Goal: Check status

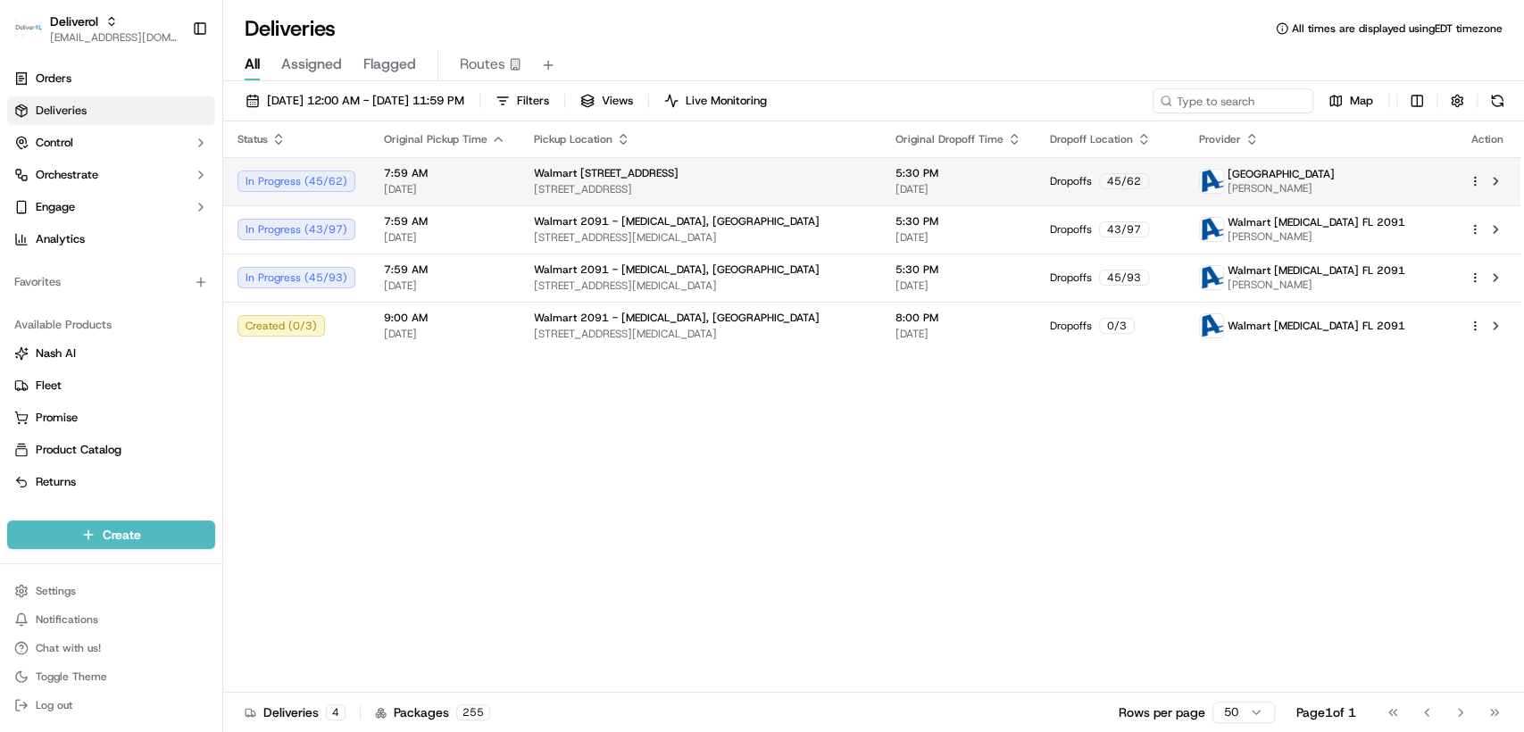
click at [847, 197] on td "Walmart 3311 - Miami Gardens, FL 19501 NW 27TH AVE, MIAMI GARDENS, FL 33056, US" at bounding box center [701, 181] width 362 height 48
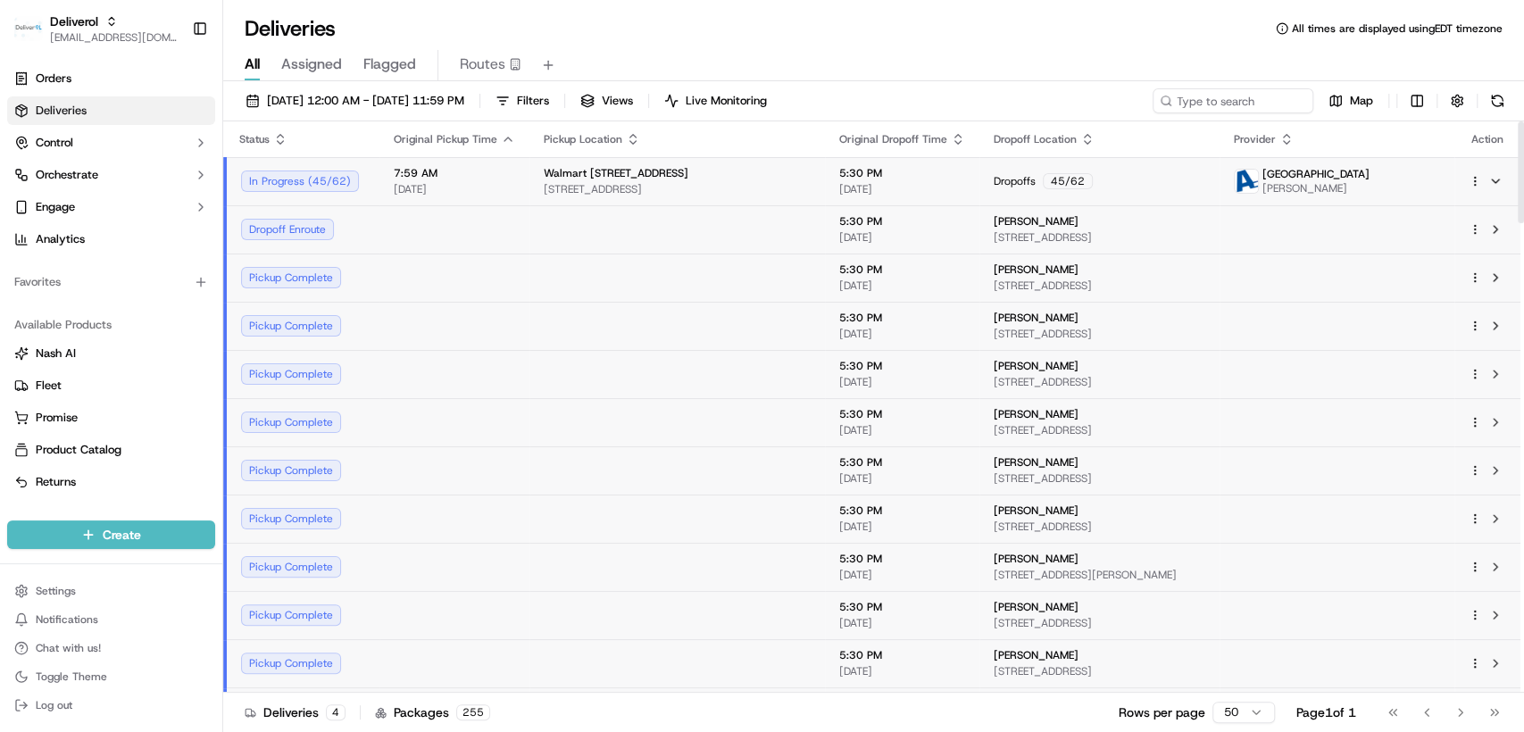
click at [825, 185] on td "5:30 PM 09/16/2025" at bounding box center [902, 181] width 154 height 48
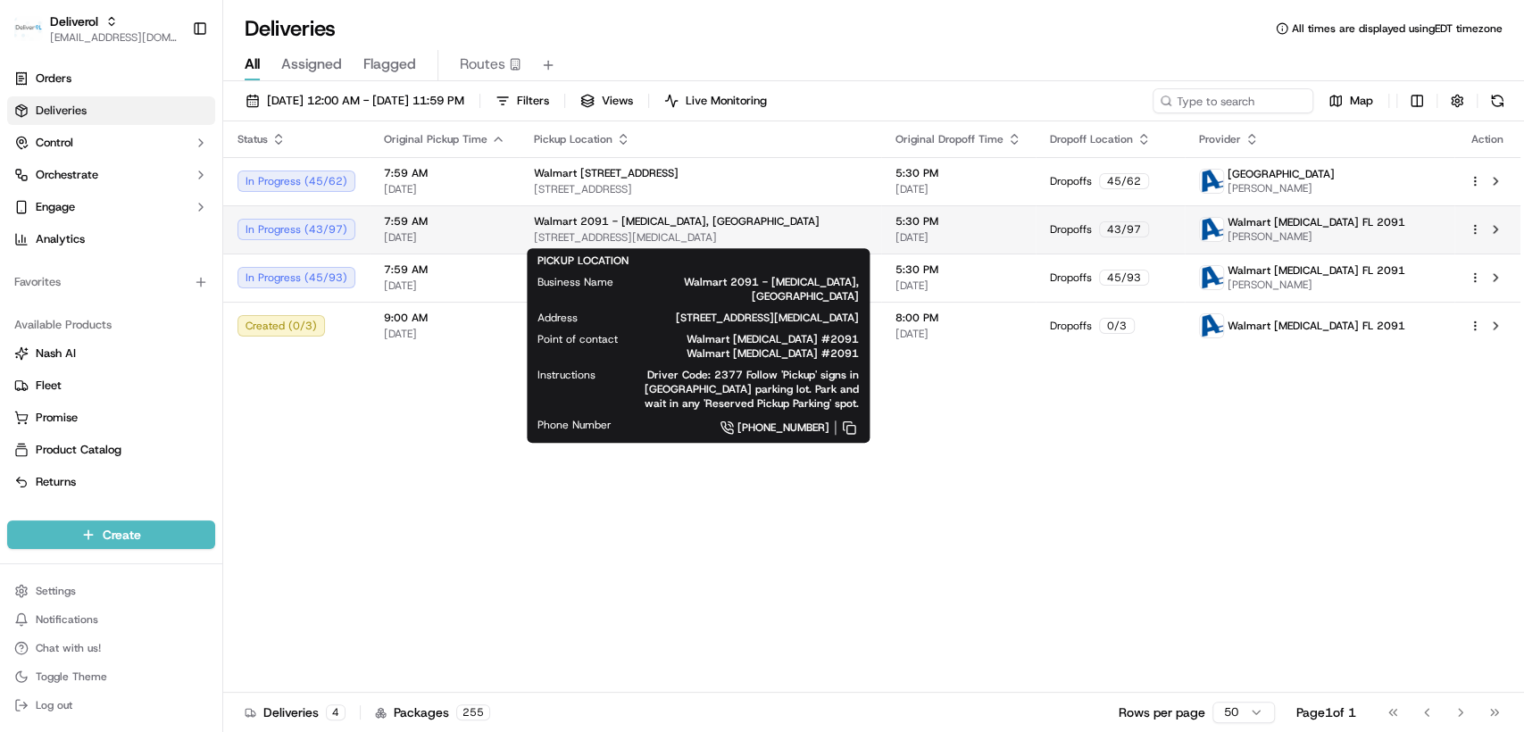
click at [748, 240] on span "8651 NW 13TH TER, DORAL, FL 33126, US" at bounding box center [700, 237] width 333 height 14
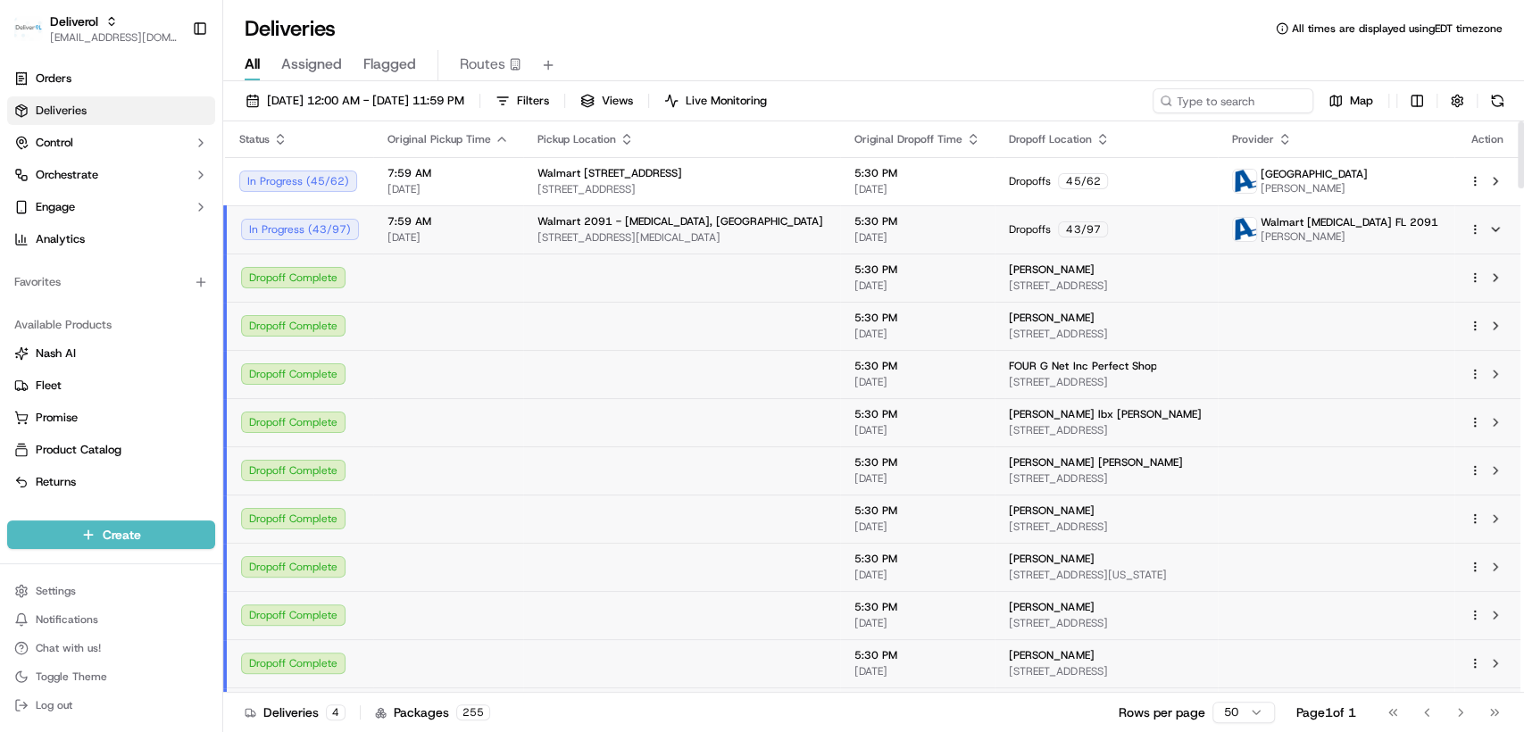
click at [733, 243] on span "8651 NW 13TH TER, DORAL, FL 33126, US" at bounding box center [682, 237] width 288 height 14
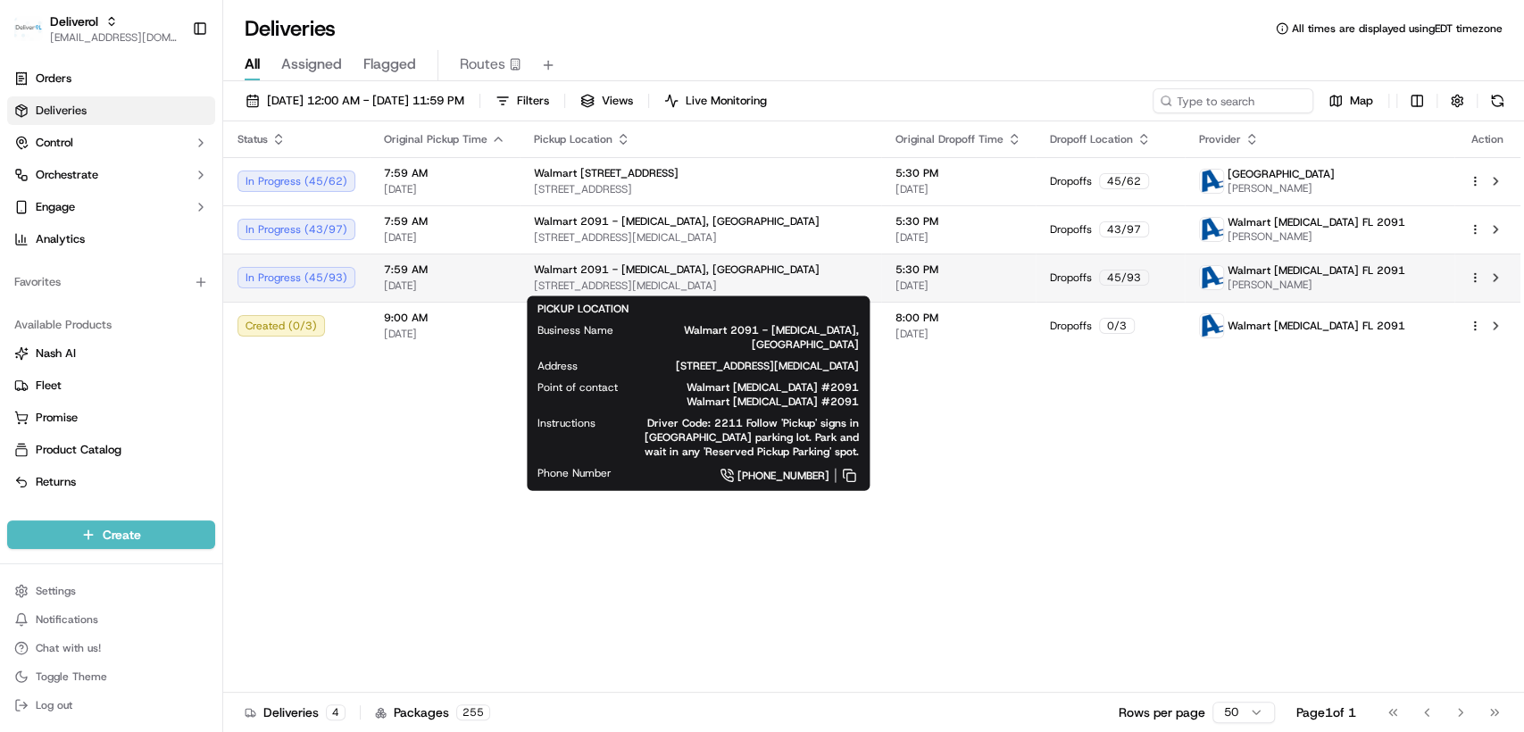
click at [723, 276] on div "Walmart 2091 - Doral, FL" at bounding box center [700, 270] width 333 height 14
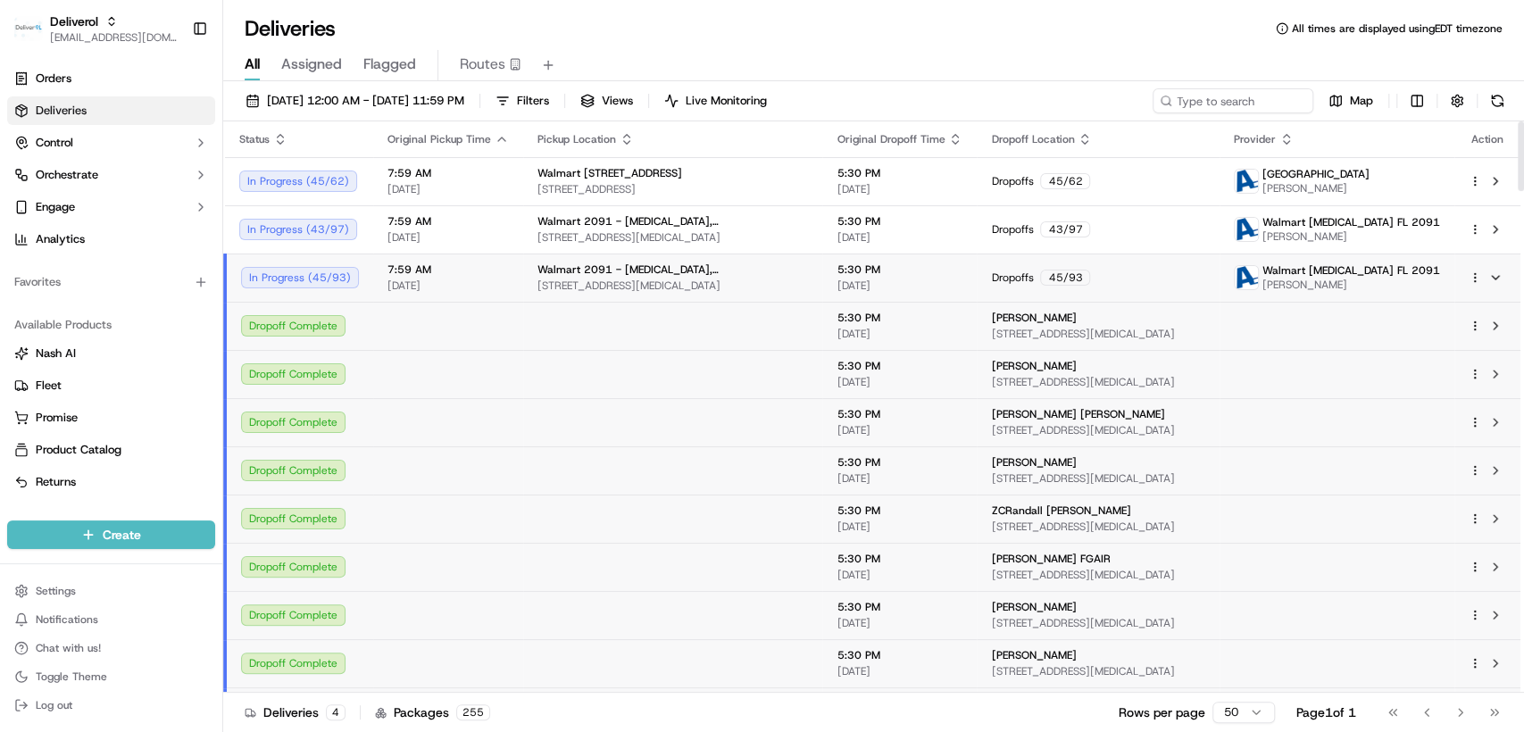
click at [728, 281] on span "8651 NW 13TH TER, DORAL, FL 33126, US" at bounding box center [673, 286] width 271 height 14
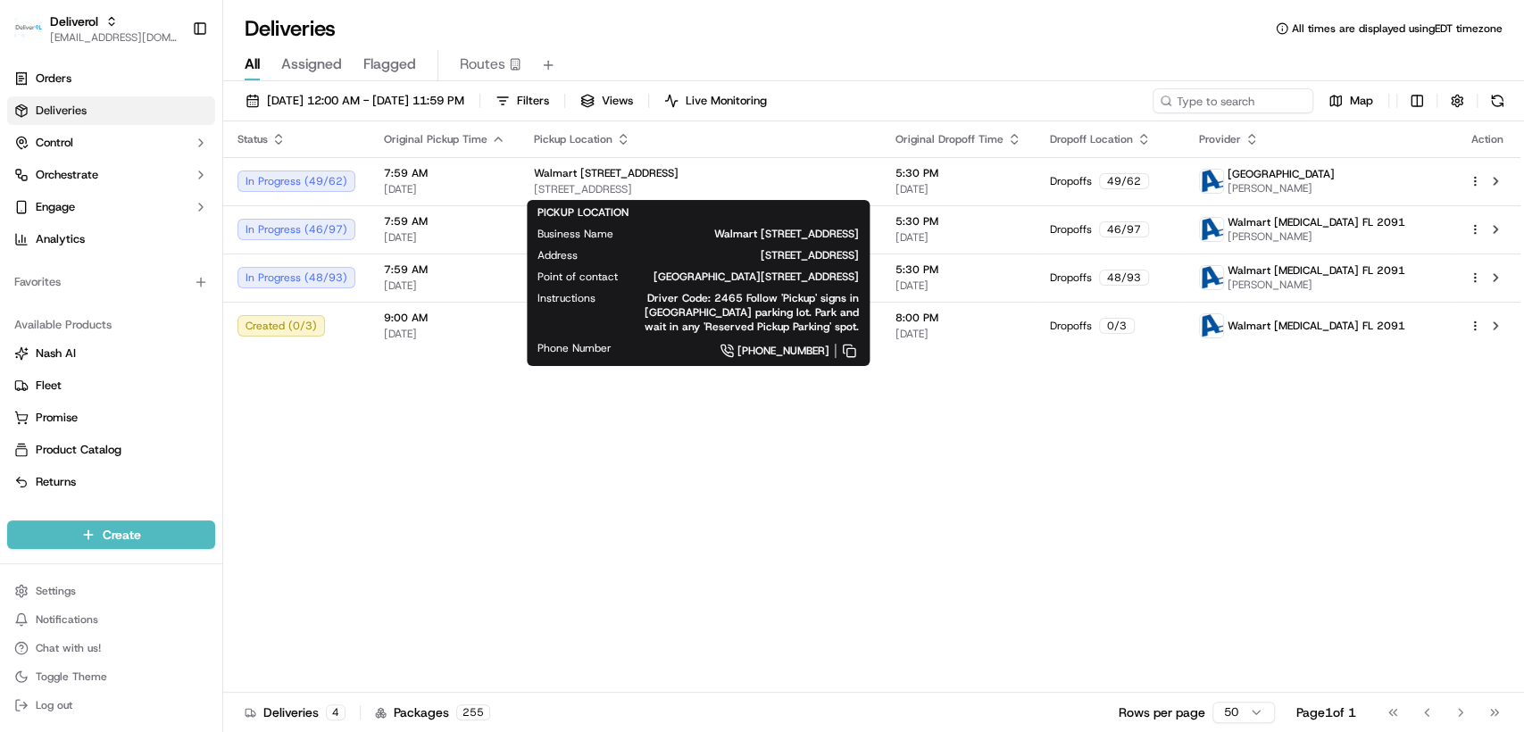
click at [538, 334] on div "Instructions Driver Code: 2465 Follow 'Pickup' signs in Walmart parking lot. Pa…" at bounding box center [698, 312] width 321 height 43
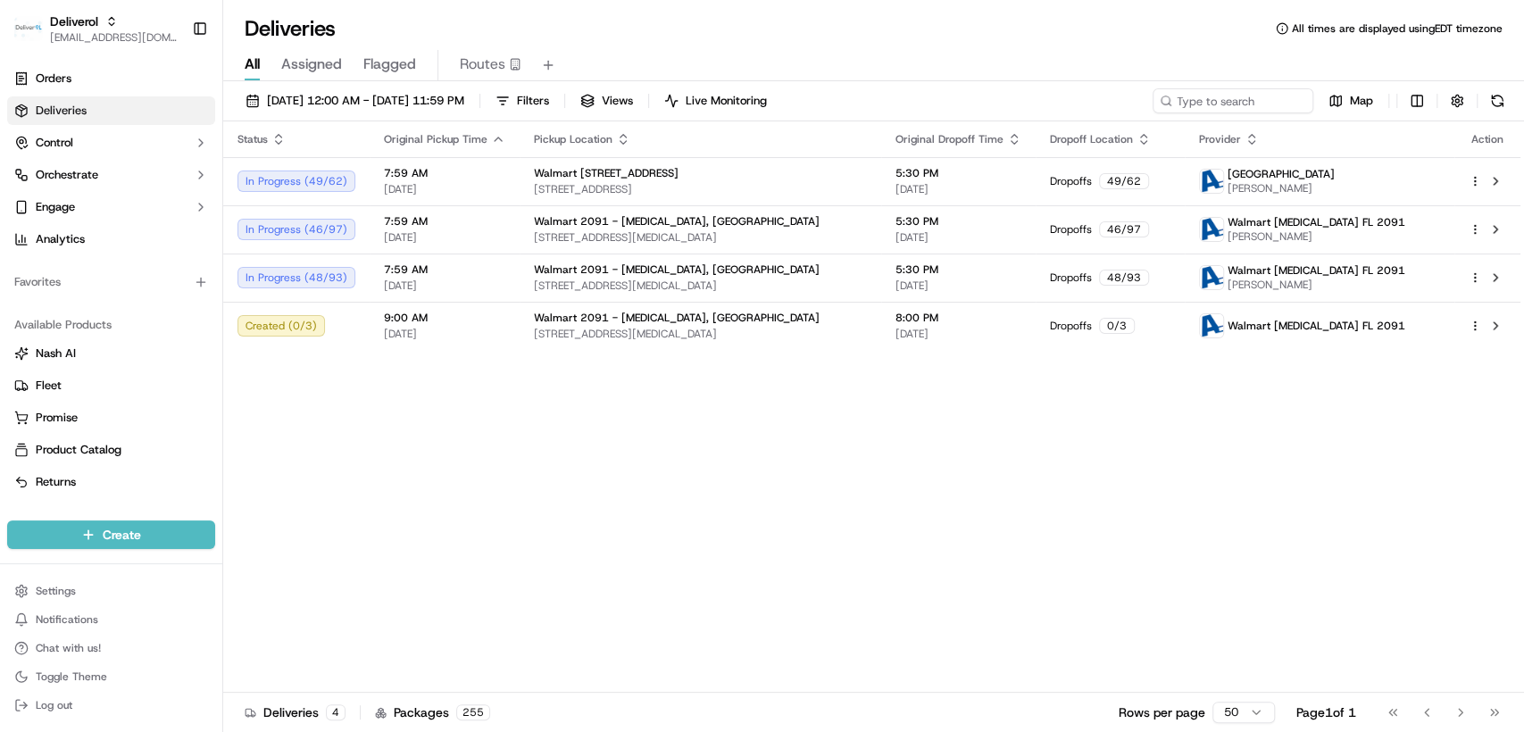
click at [501, 383] on div "Status Original Pickup Time Pickup Location Original Dropoff Time Dropoff Locat…" at bounding box center [872, 407] width 1298 height 572
click at [814, 292] on span "8651 NW 13TH TER, DORAL, FL 33126, US" at bounding box center [700, 286] width 333 height 14
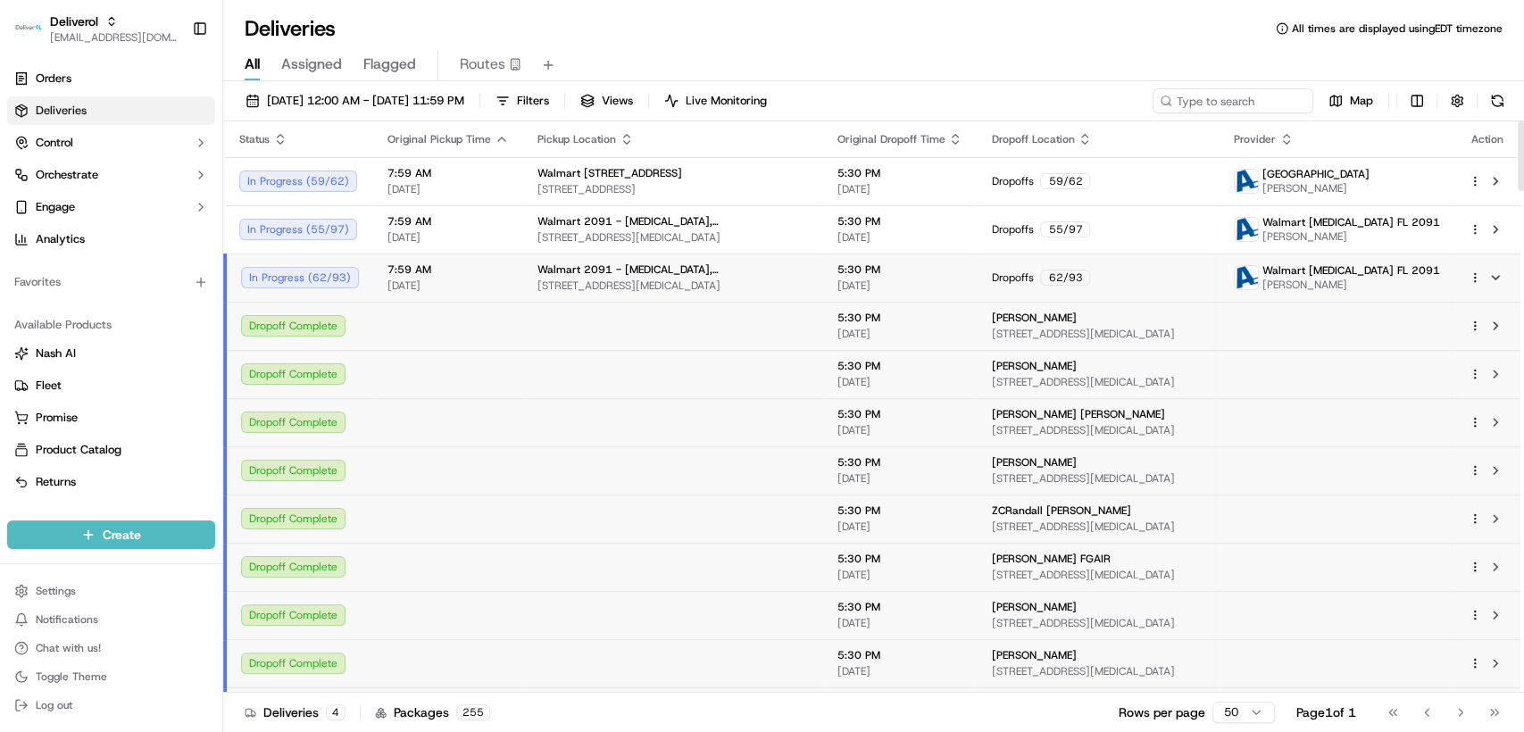
click at [511, 276] on td "7:59 AM 09/16/2025" at bounding box center [448, 278] width 150 height 48
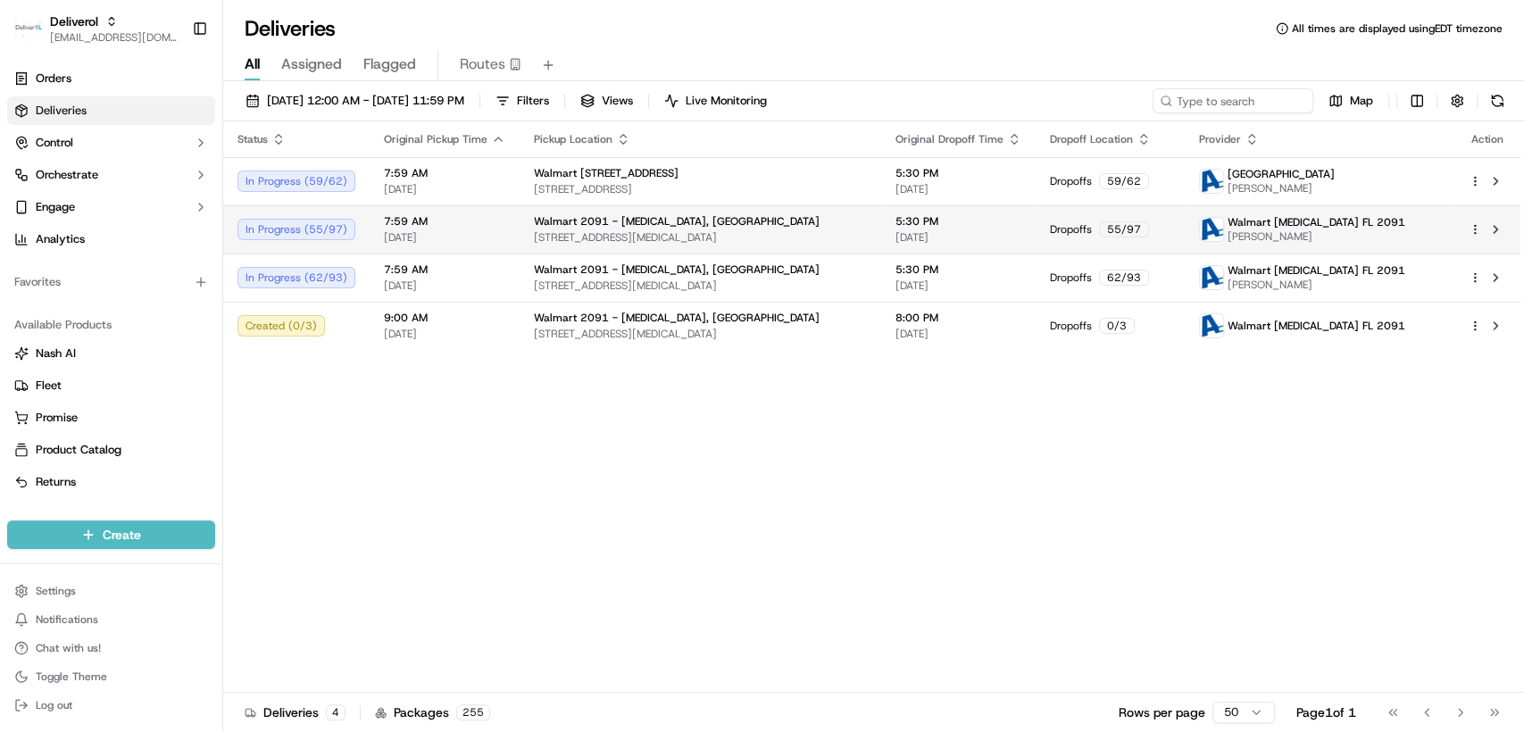
click at [482, 228] on span "7:59 AM" at bounding box center [444, 221] width 121 height 14
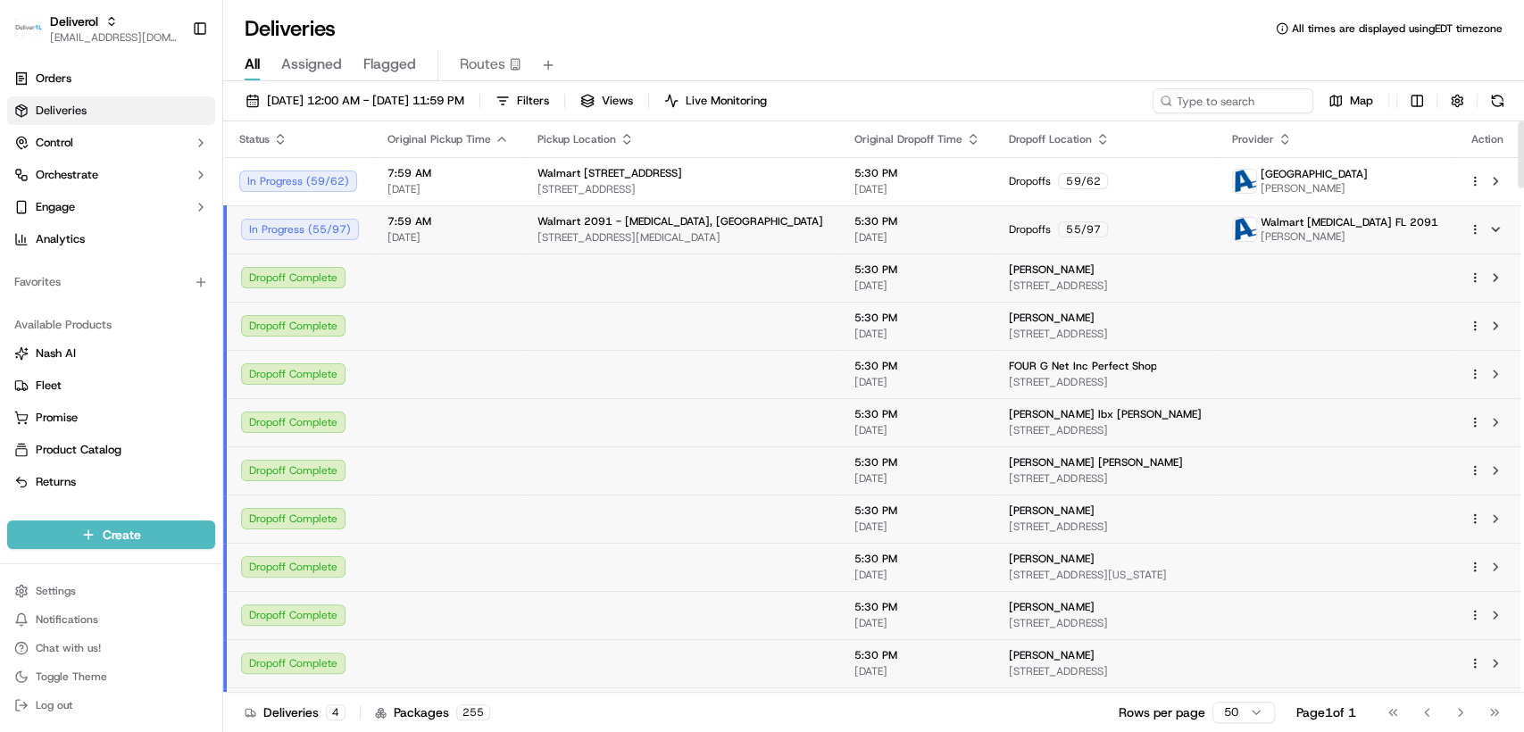
click at [496, 252] on td "7:59 AM 09/16/2025" at bounding box center [448, 229] width 150 height 48
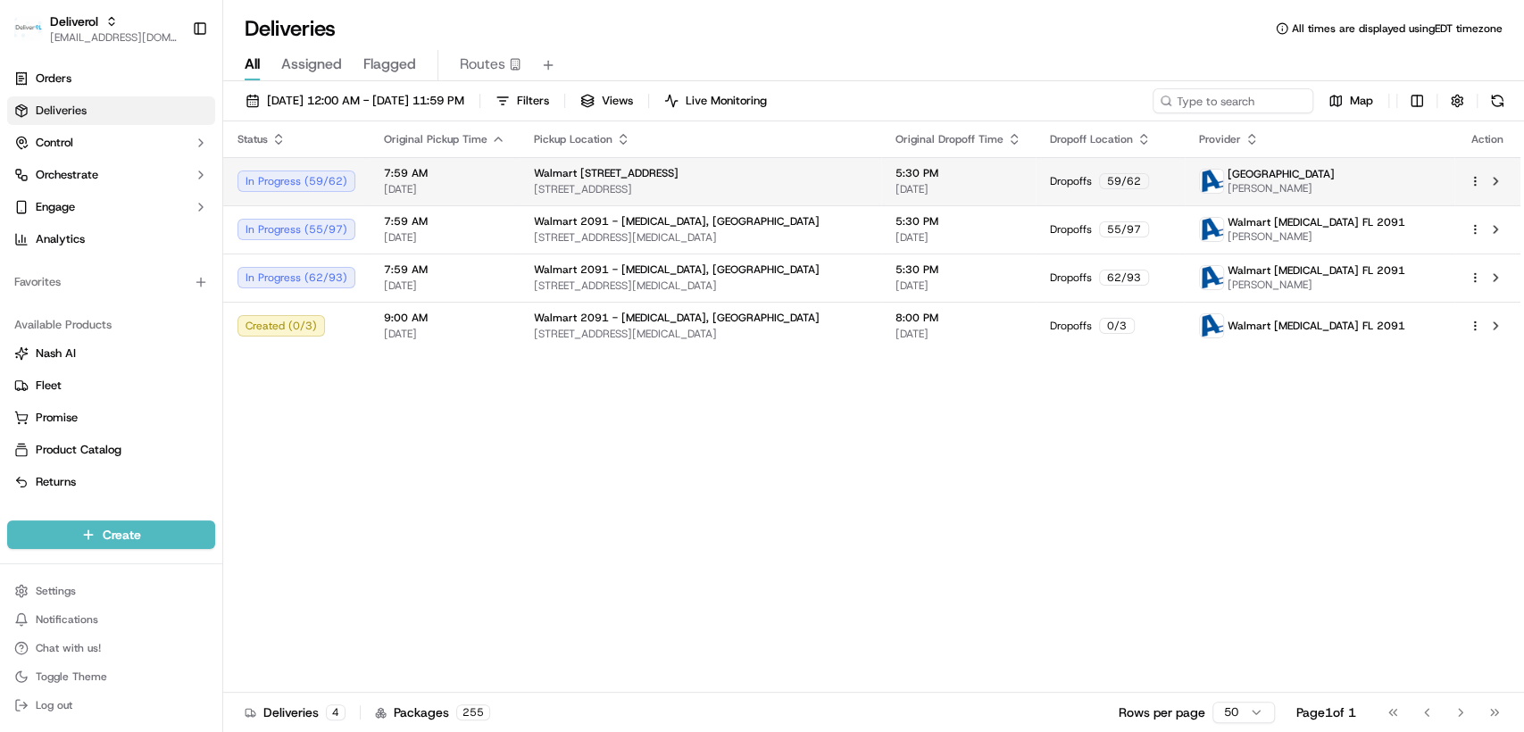
click at [489, 196] on td "7:59 AM 09/16/2025" at bounding box center [445, 181] width 150 height 48
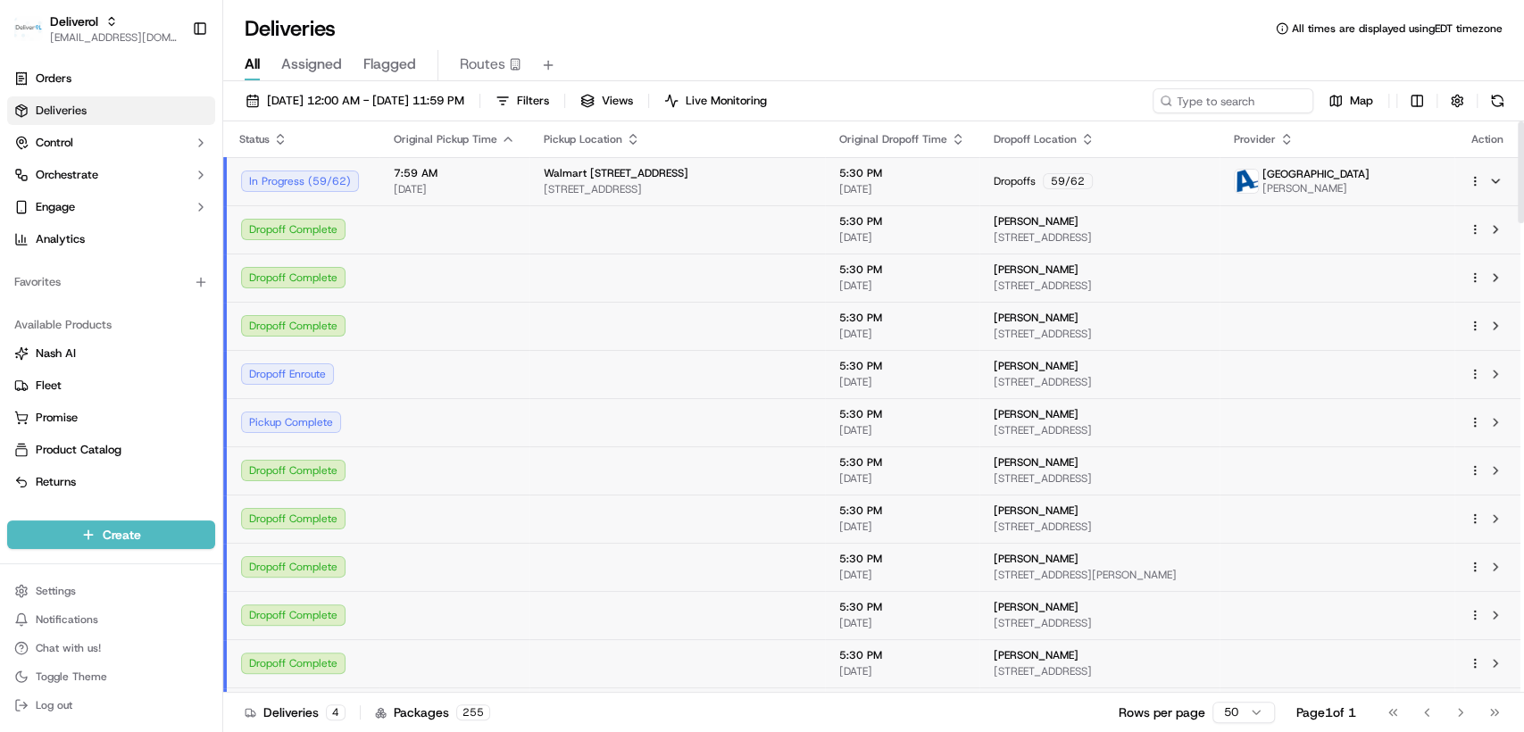
click at [497, 194] on span "09/16/2025" at bounding box center [454, 189] width 121 height 14
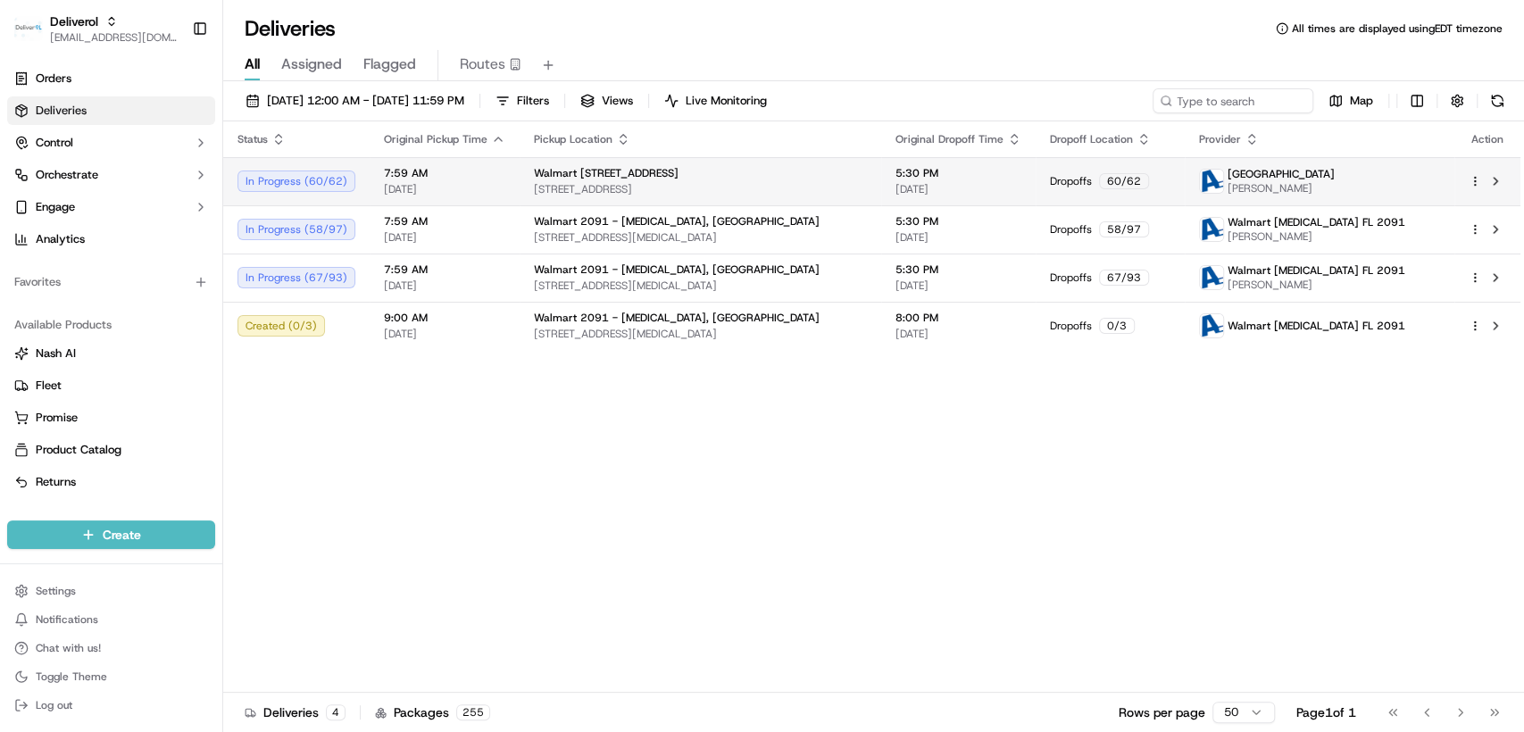
click at [497, 194] on span "09/16/2025" at bounding box center [444, 189] width 121 height 14
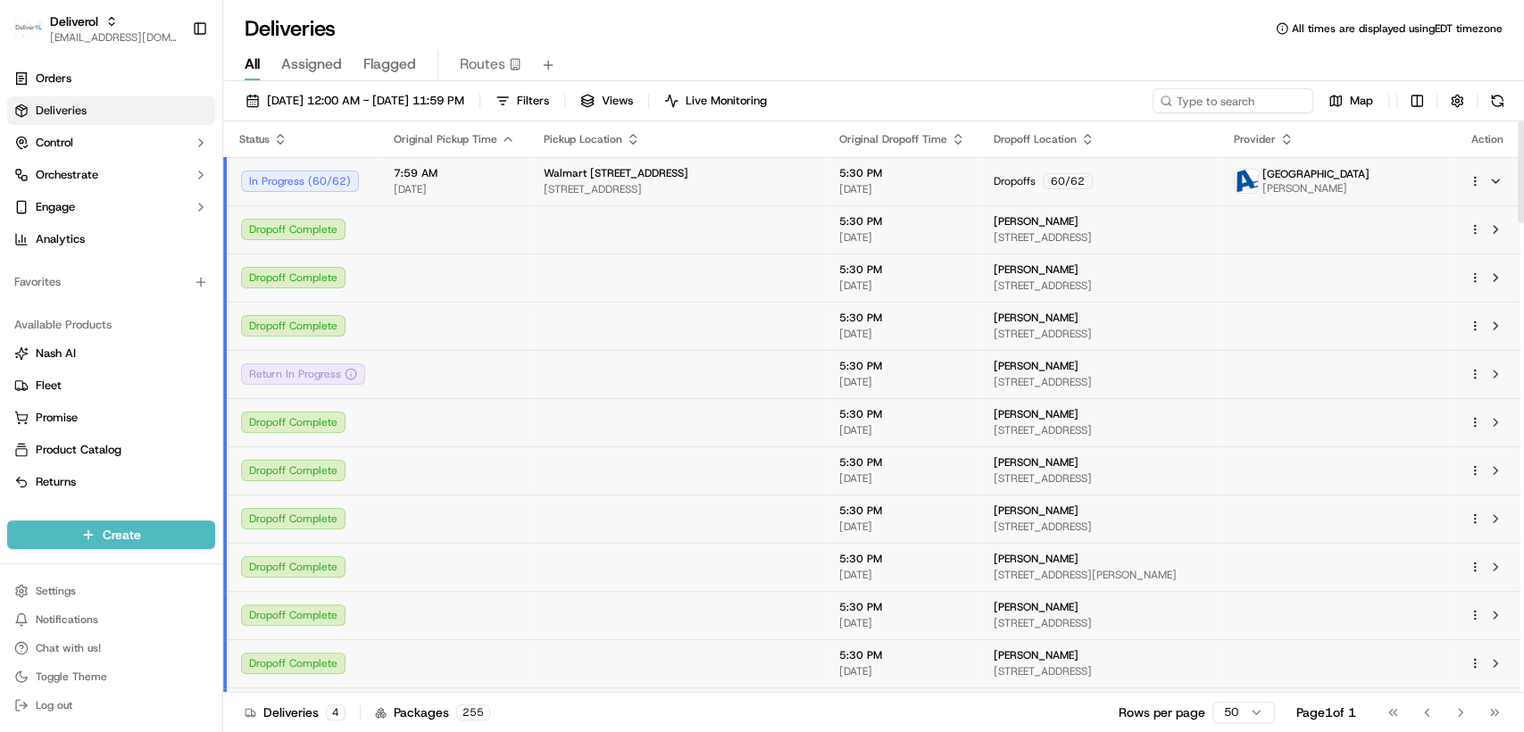
click at [508, 187] on span "09/16/2025" at bounding box center [454, 189] width 121 height 14
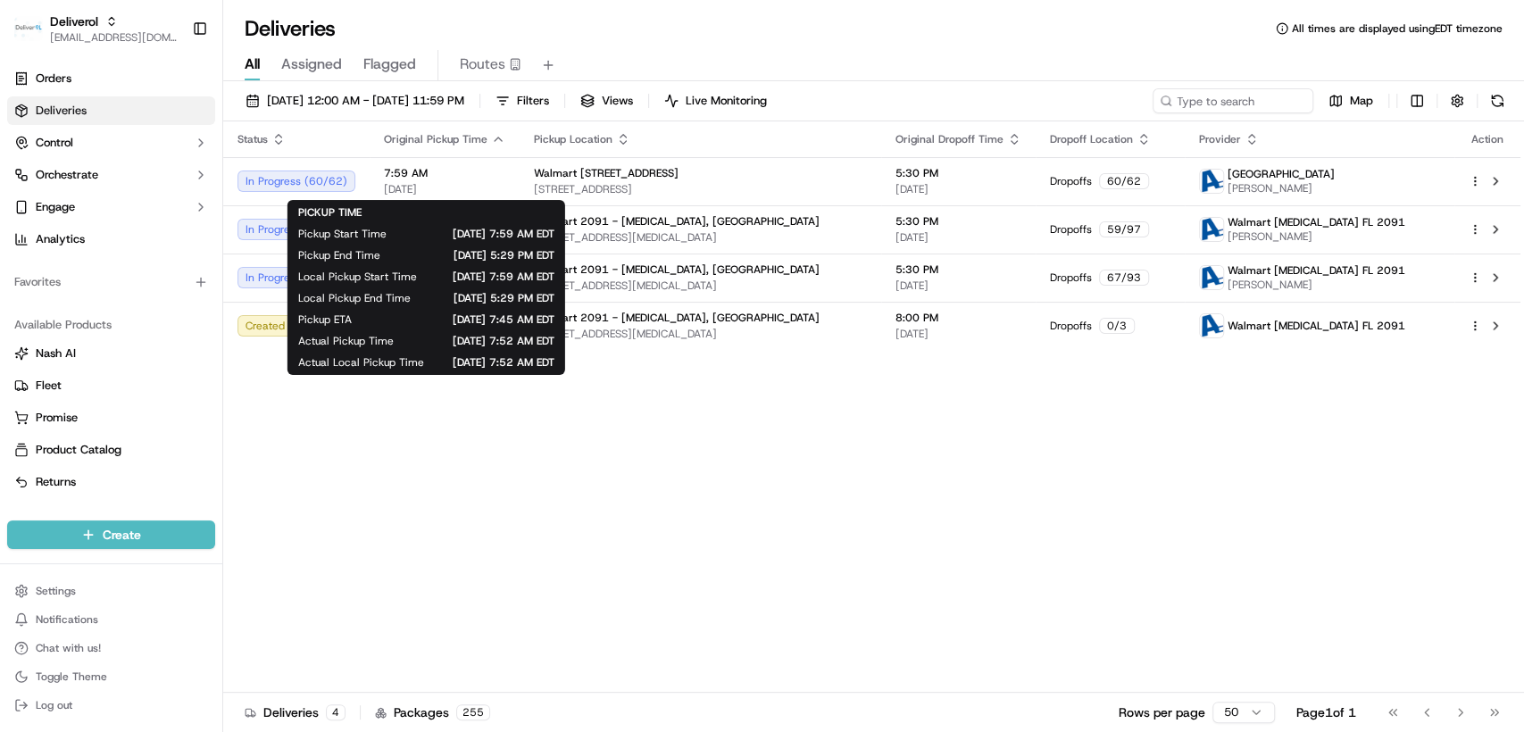
click at [1165, 464] on div "Status Original Pickup Time Pickup Location Original Dropoff Time Dropoff Locat…" at bounding box center [872, 407] width 1298 height 572
click at [465, 186] on span "09/16/2025" at bounding box center [444, 189] width 121 height 14
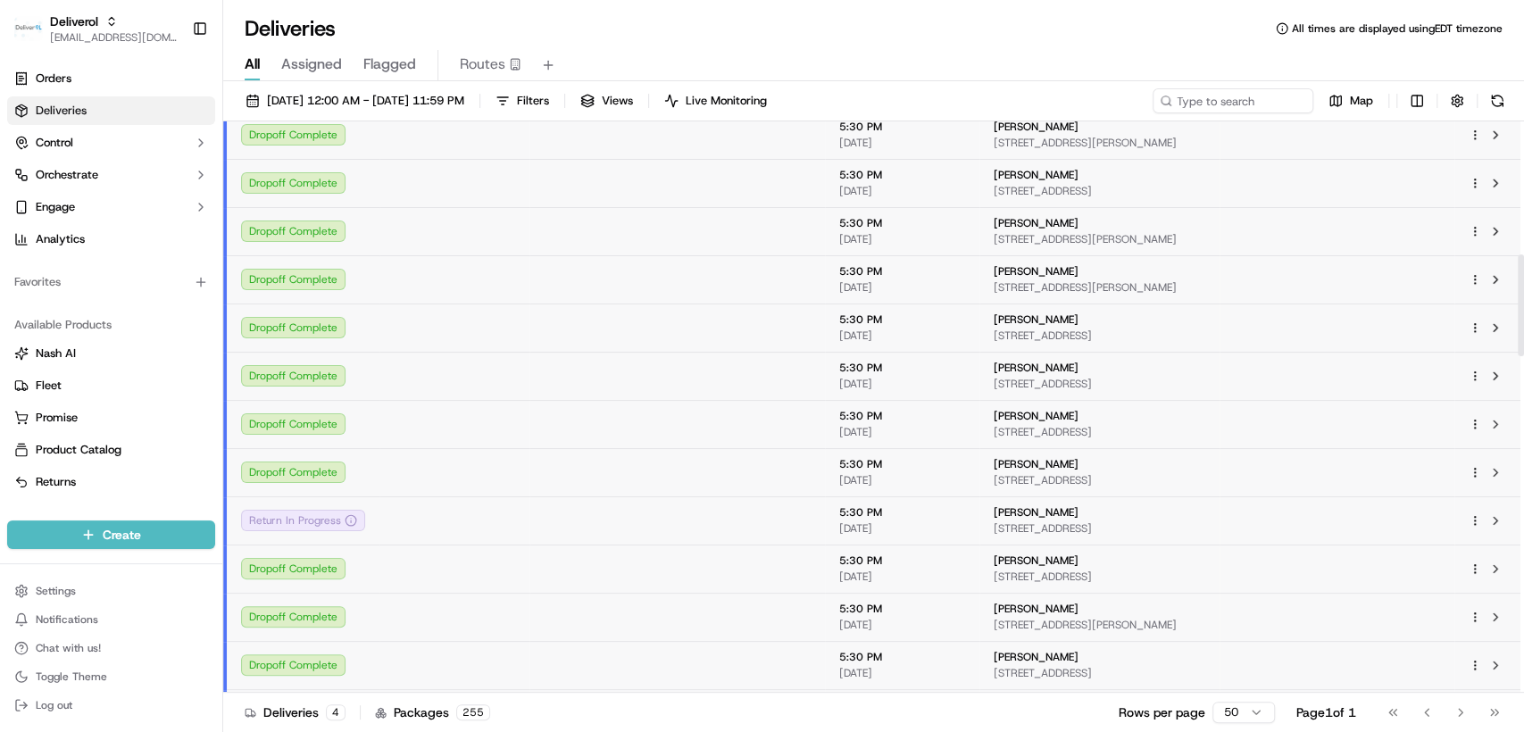
scroll to position [621, 0]
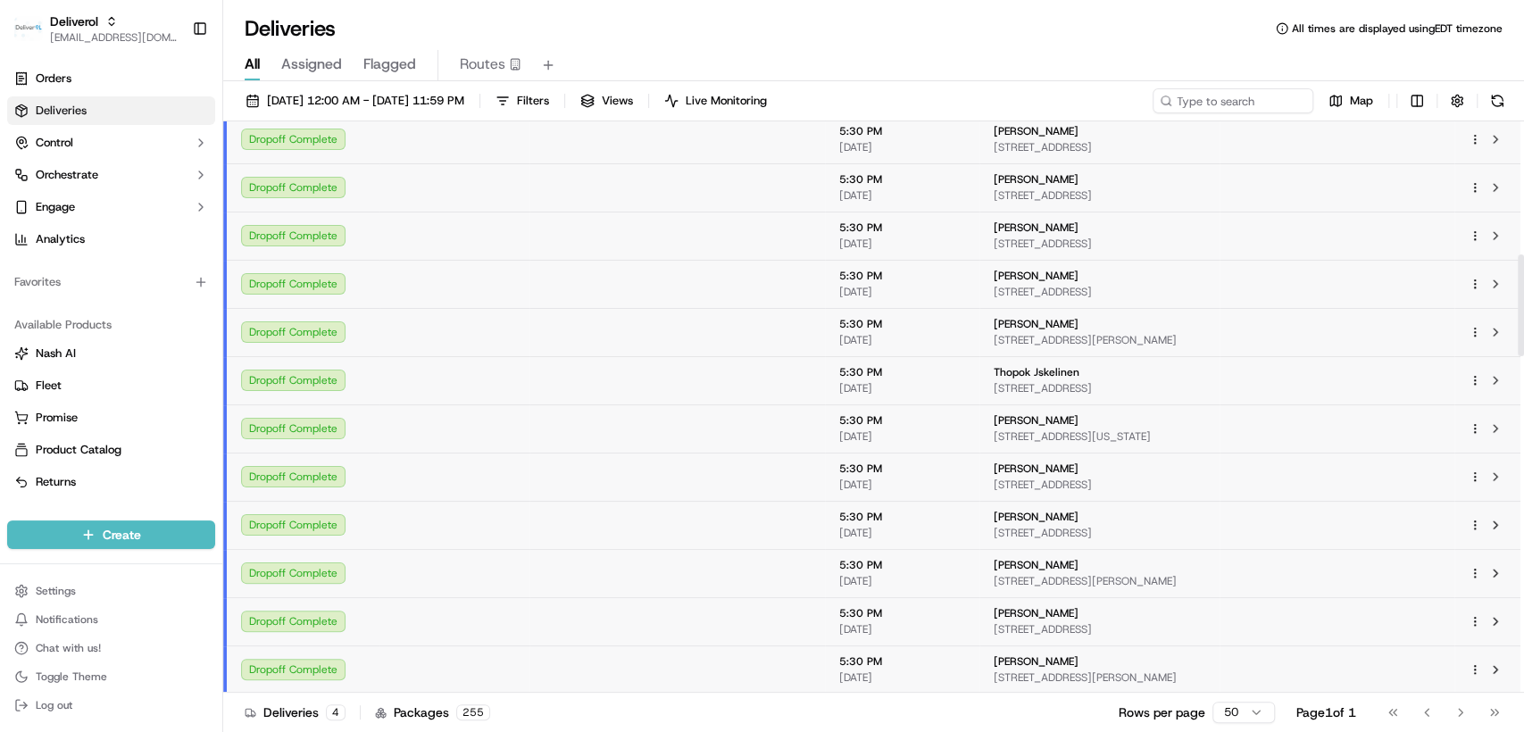
click at [407, 115] on td at bounding box center [455, 91] width 150 height 48
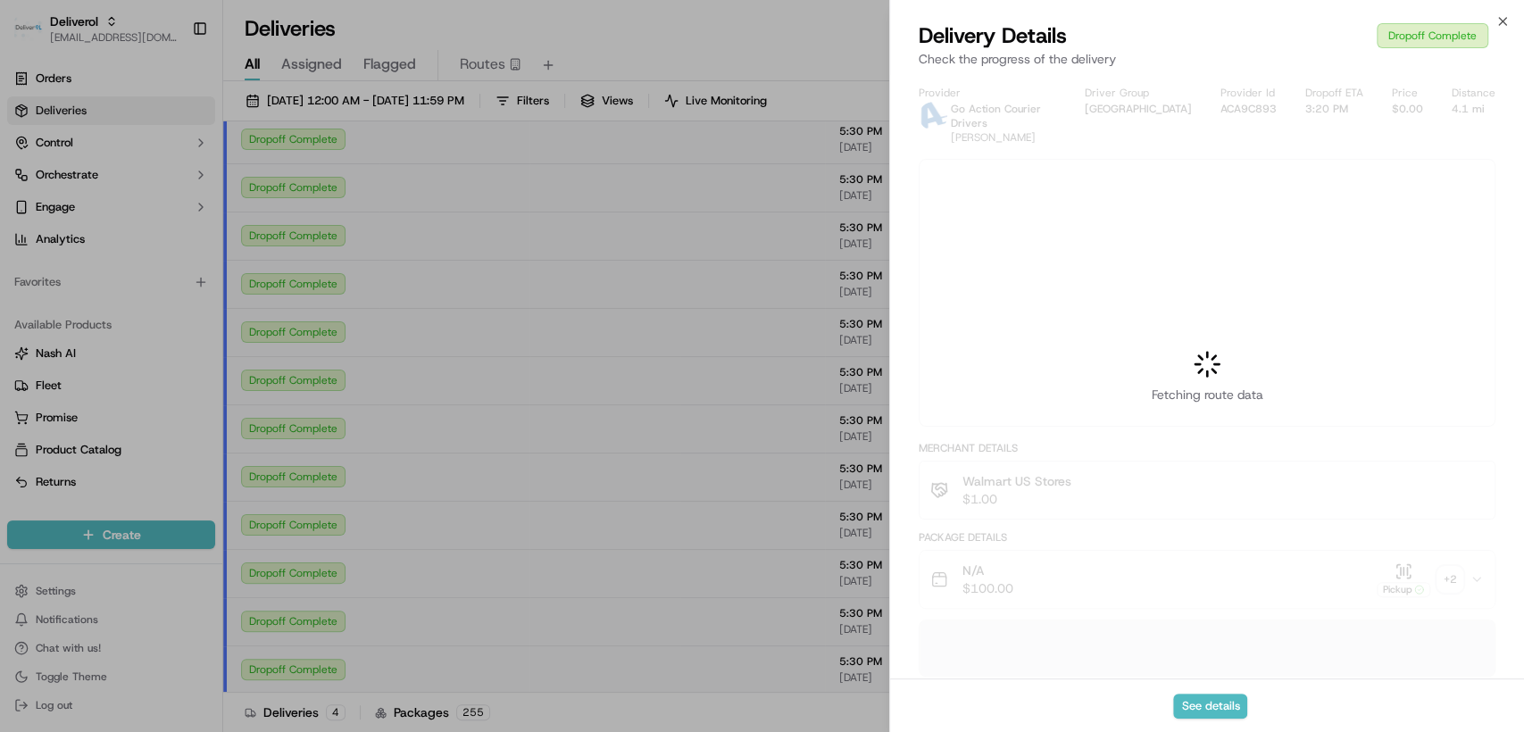
scroll to position [0, 0]
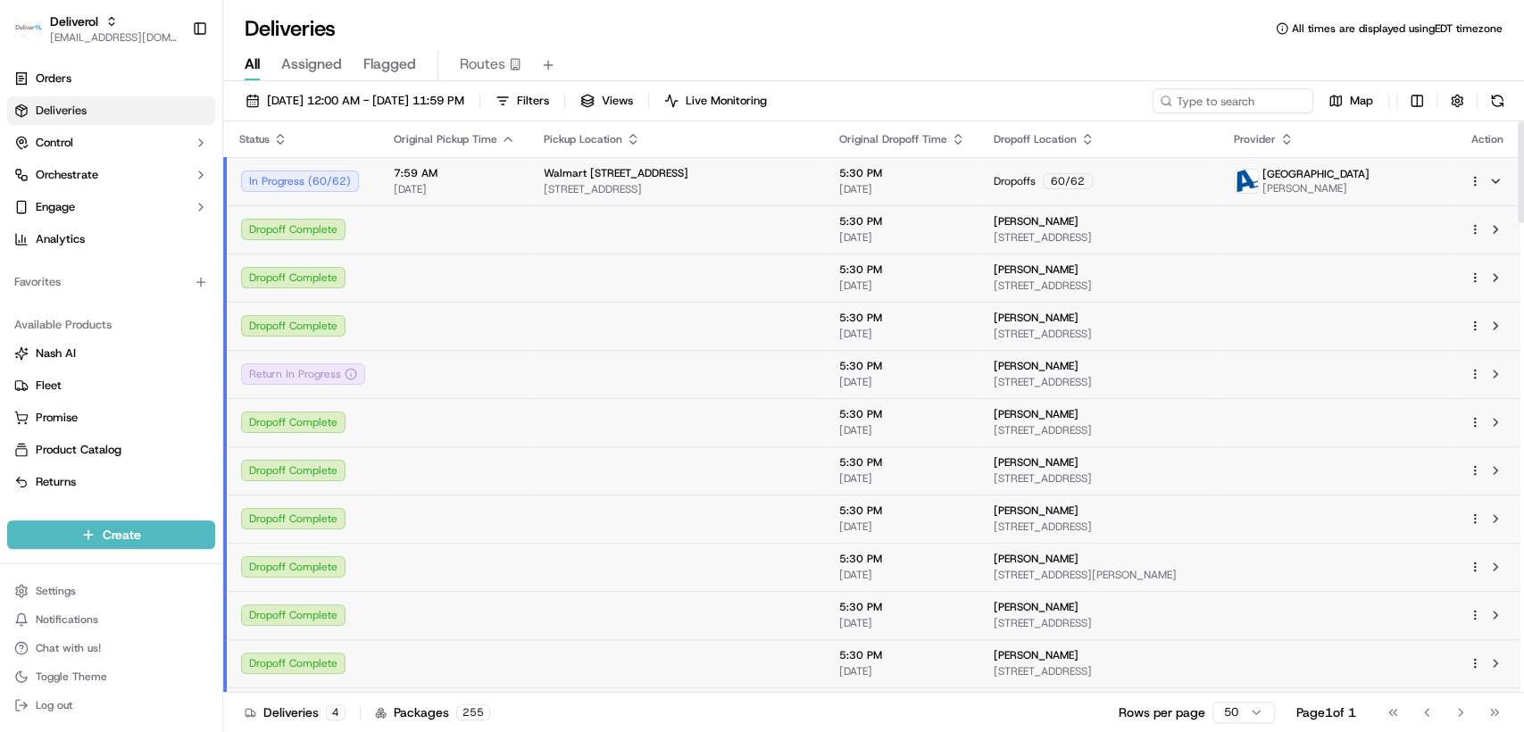
click at [492, 196] on td "7:59 AM 09/16/2025" at bounding box center [455, 181] width 150 height 48
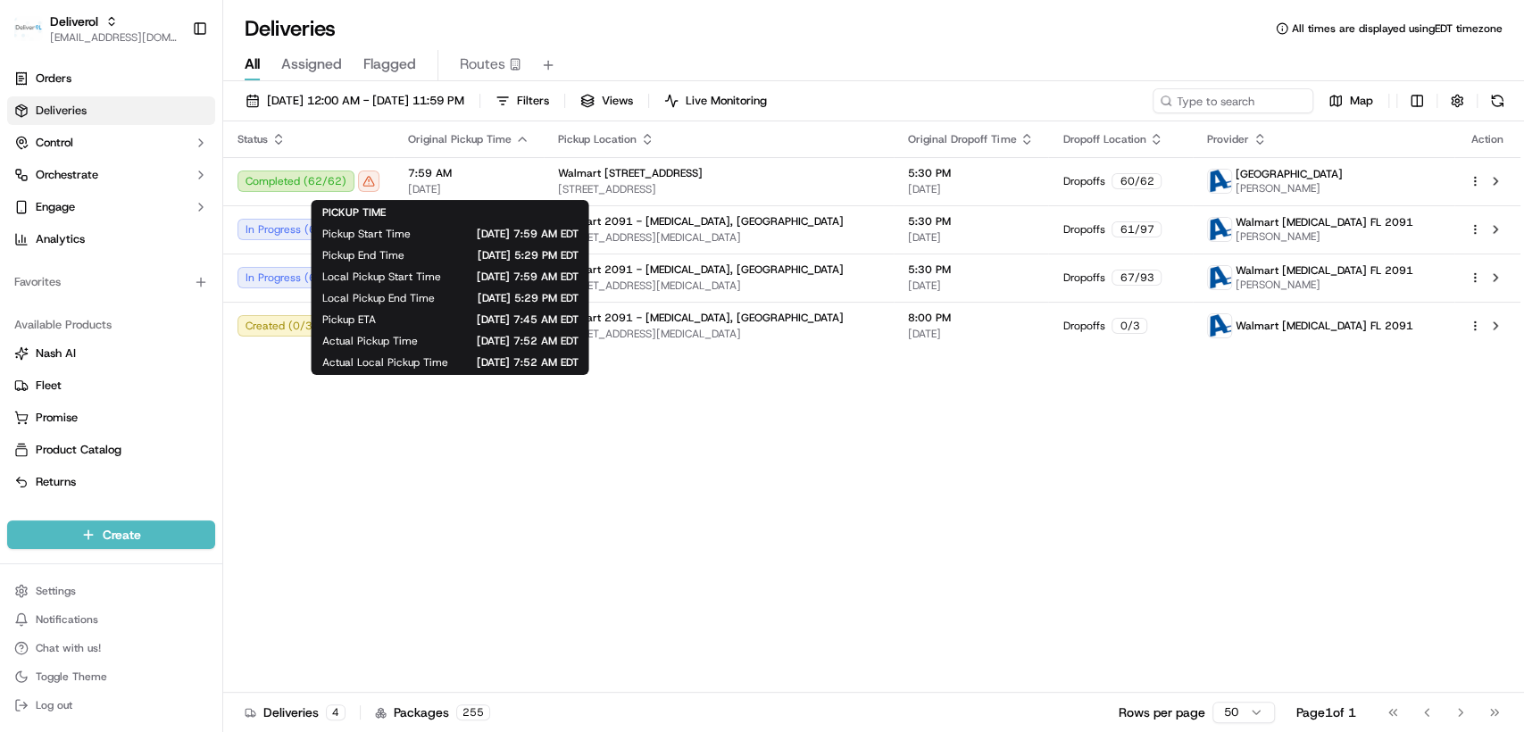
click at [728, 450] on div "Status Original Pickup Time Pickup Location Original Dropoff Time Dropoff Locat…" at bounding box center [872, 407] width 1298 height 572
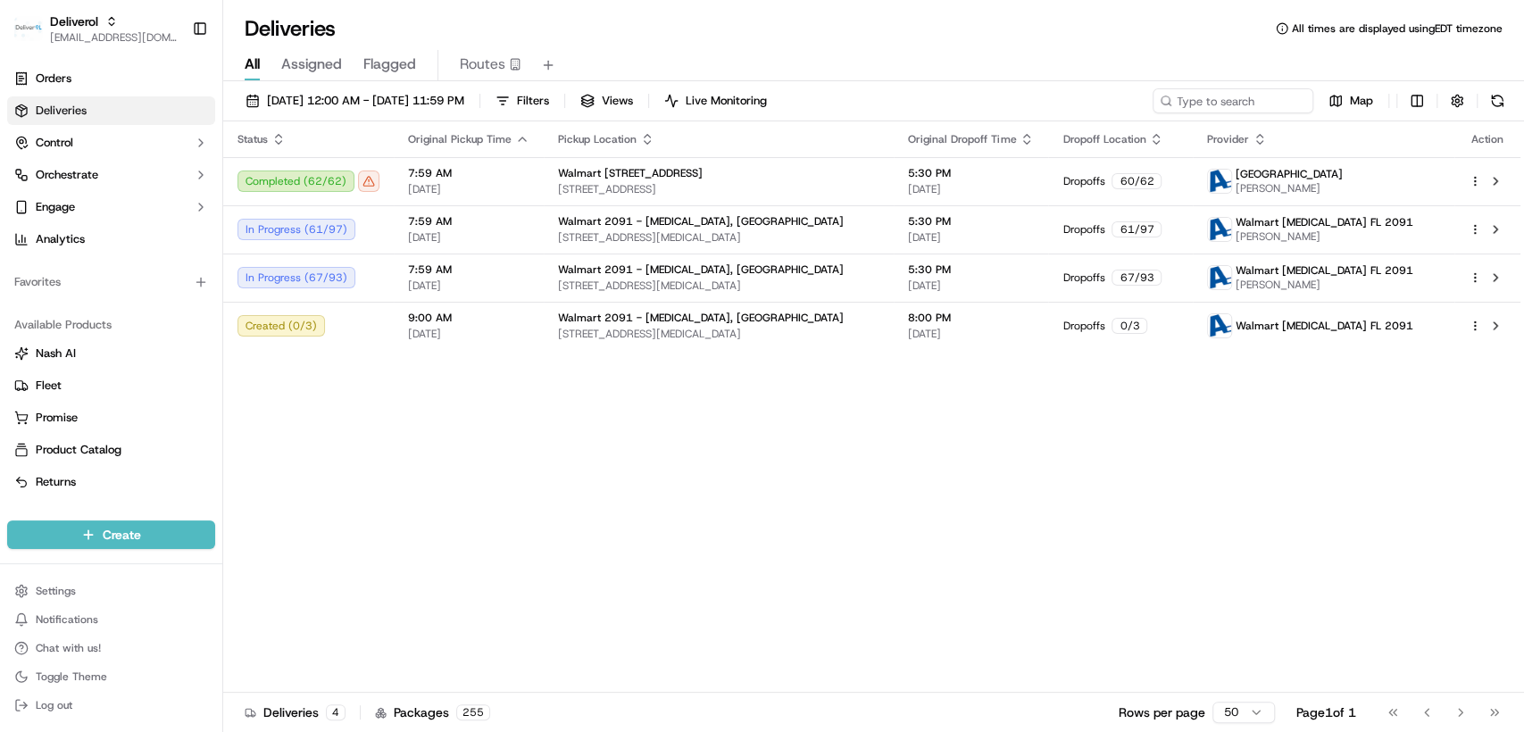
click at [886, 505] on div "Status Original Pickup Time Pickup Location Original Dropoff Time Dropoff Locat…" at bounding box center [872, 407] width 1298 height 572
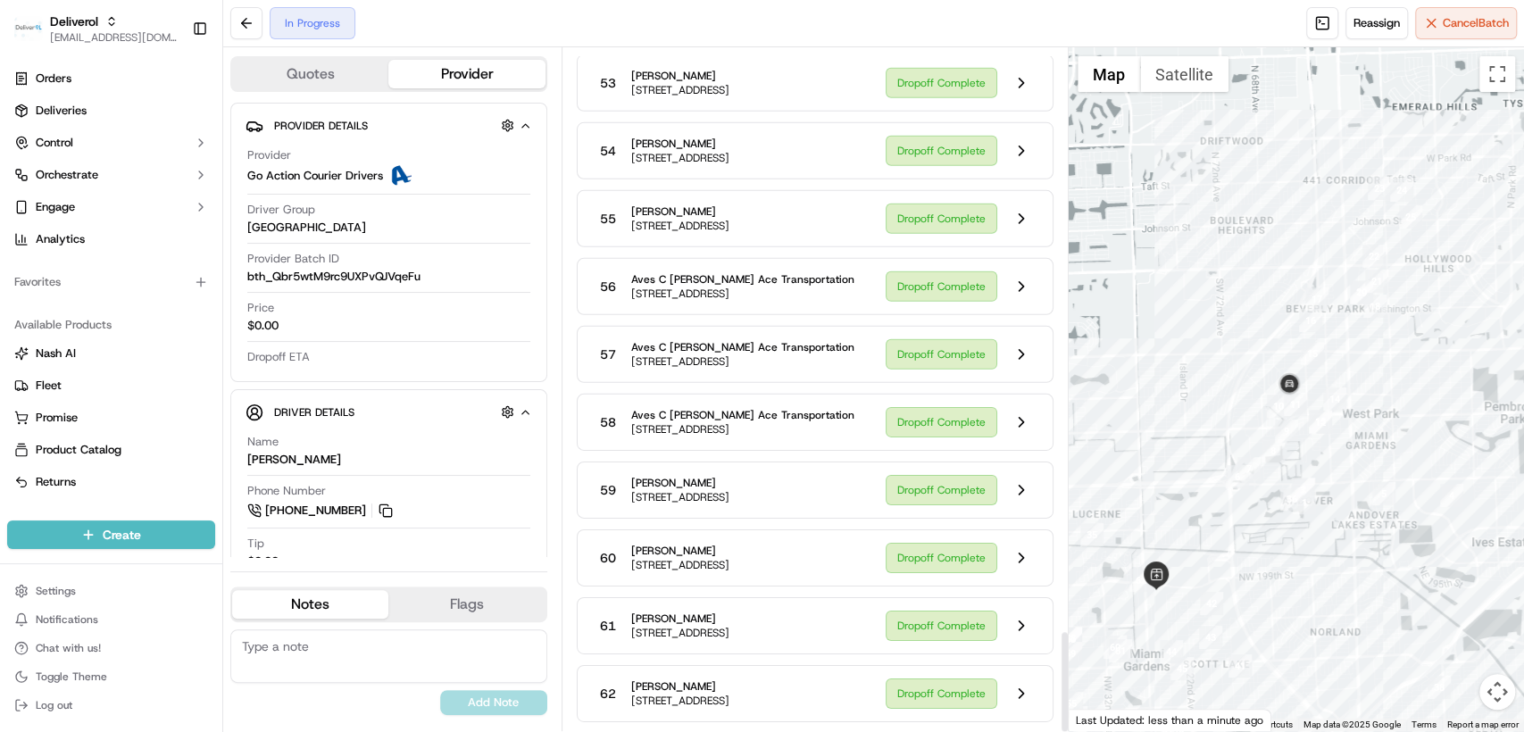
scroll to position [3945, 0]
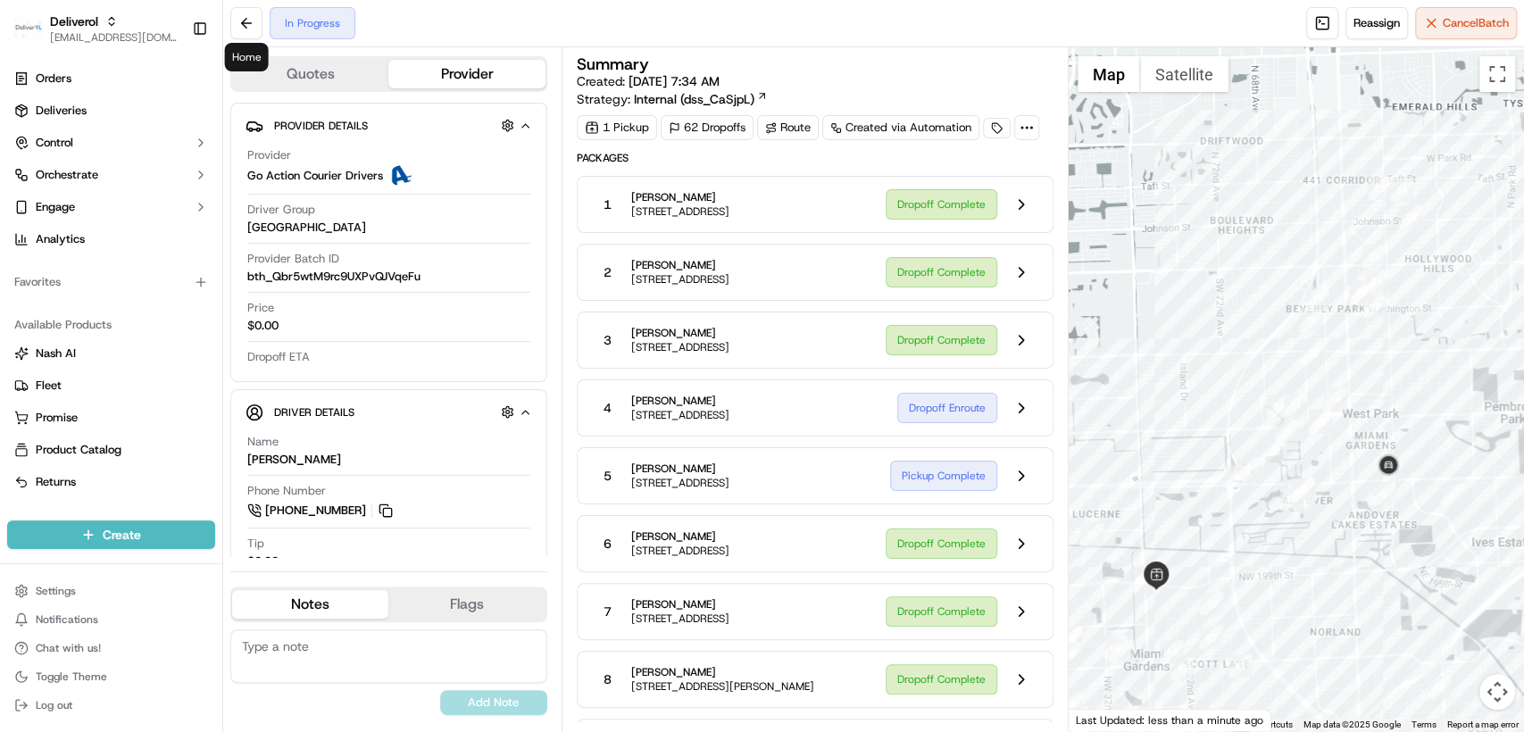
scroll to position [3945, 0]
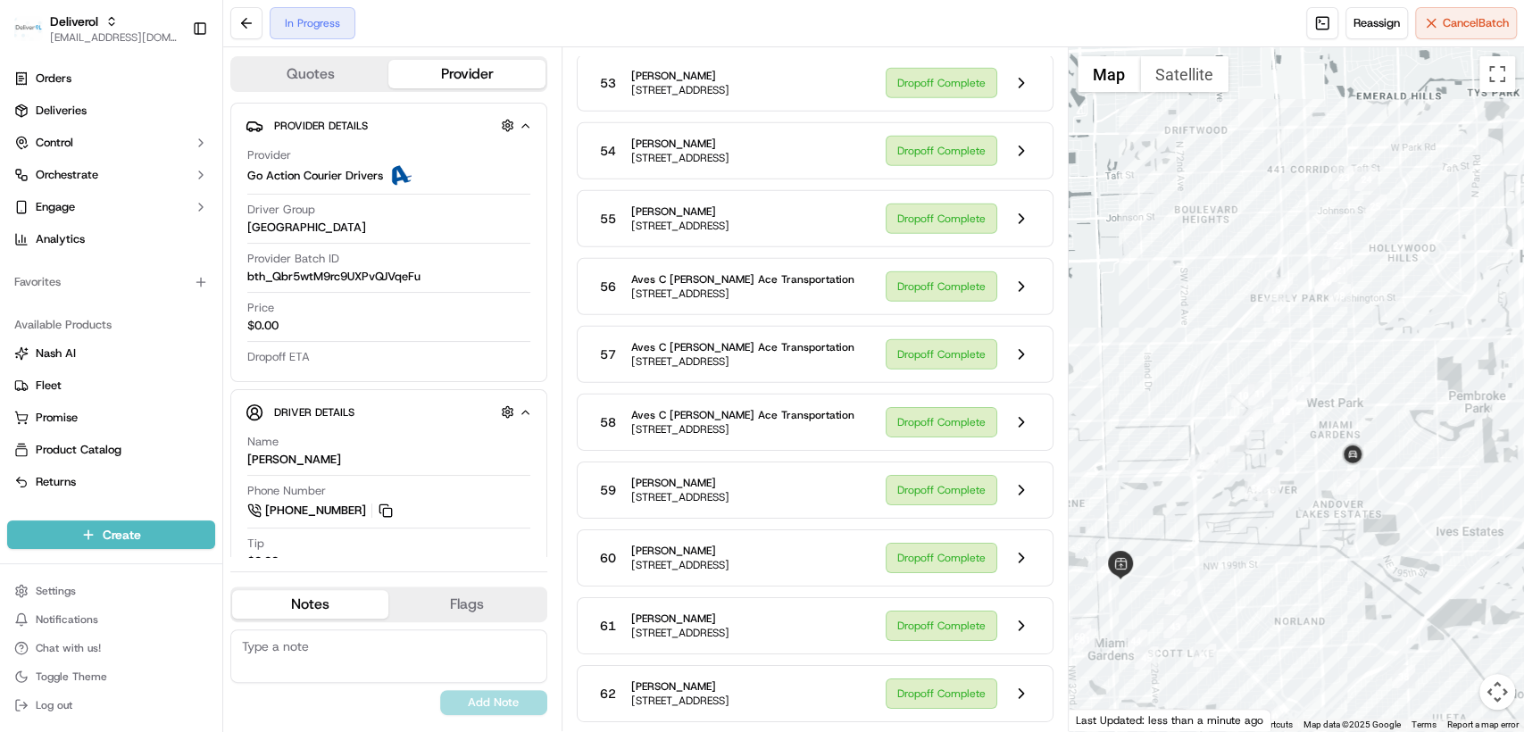
drag, startPoint x: 0, startPoint y: 0, endPoint x: 1335, endPoint y: 537, distance: 1438.9
click at [1351, 538] on div at bounding box center [1296, 389] width 455 height 684
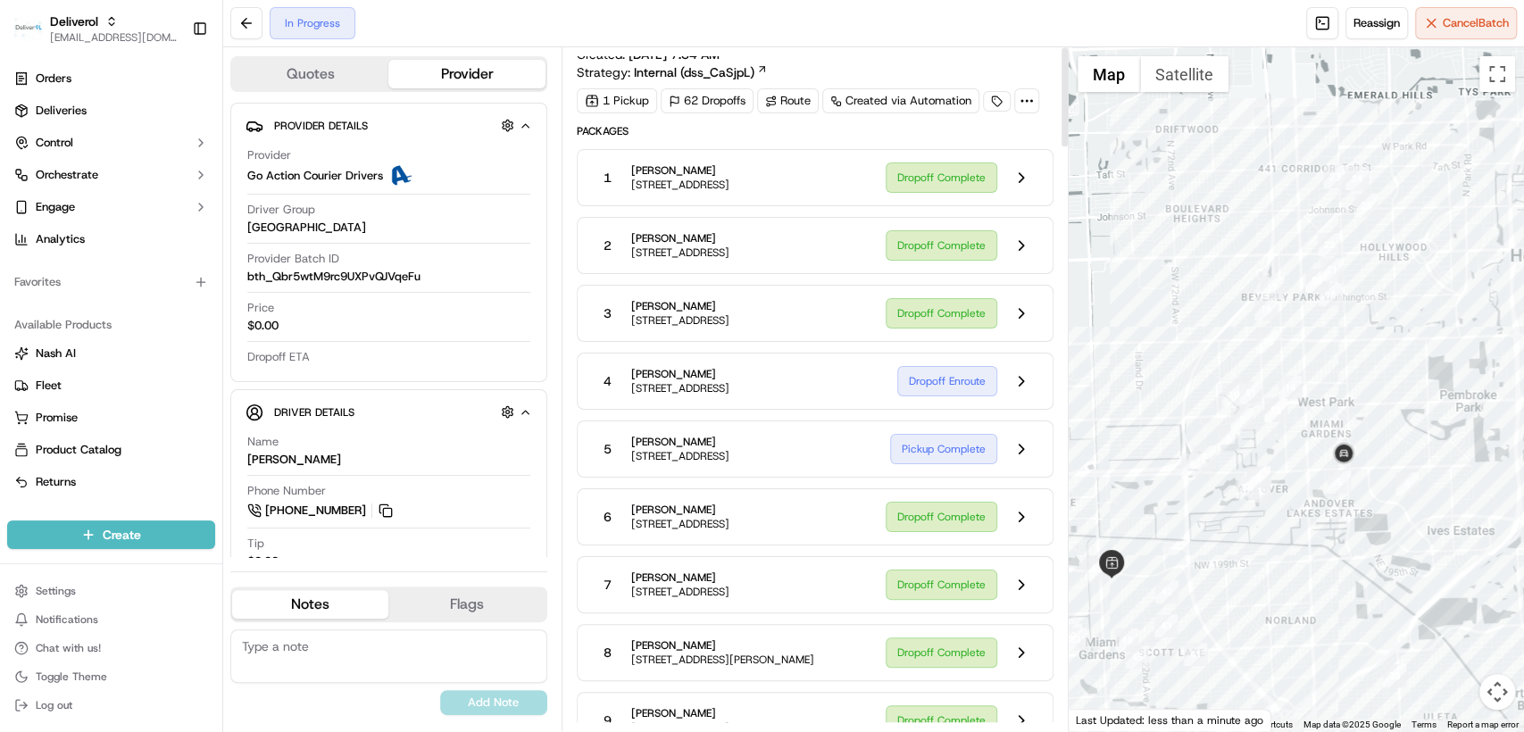
scroll to position [0, 0]
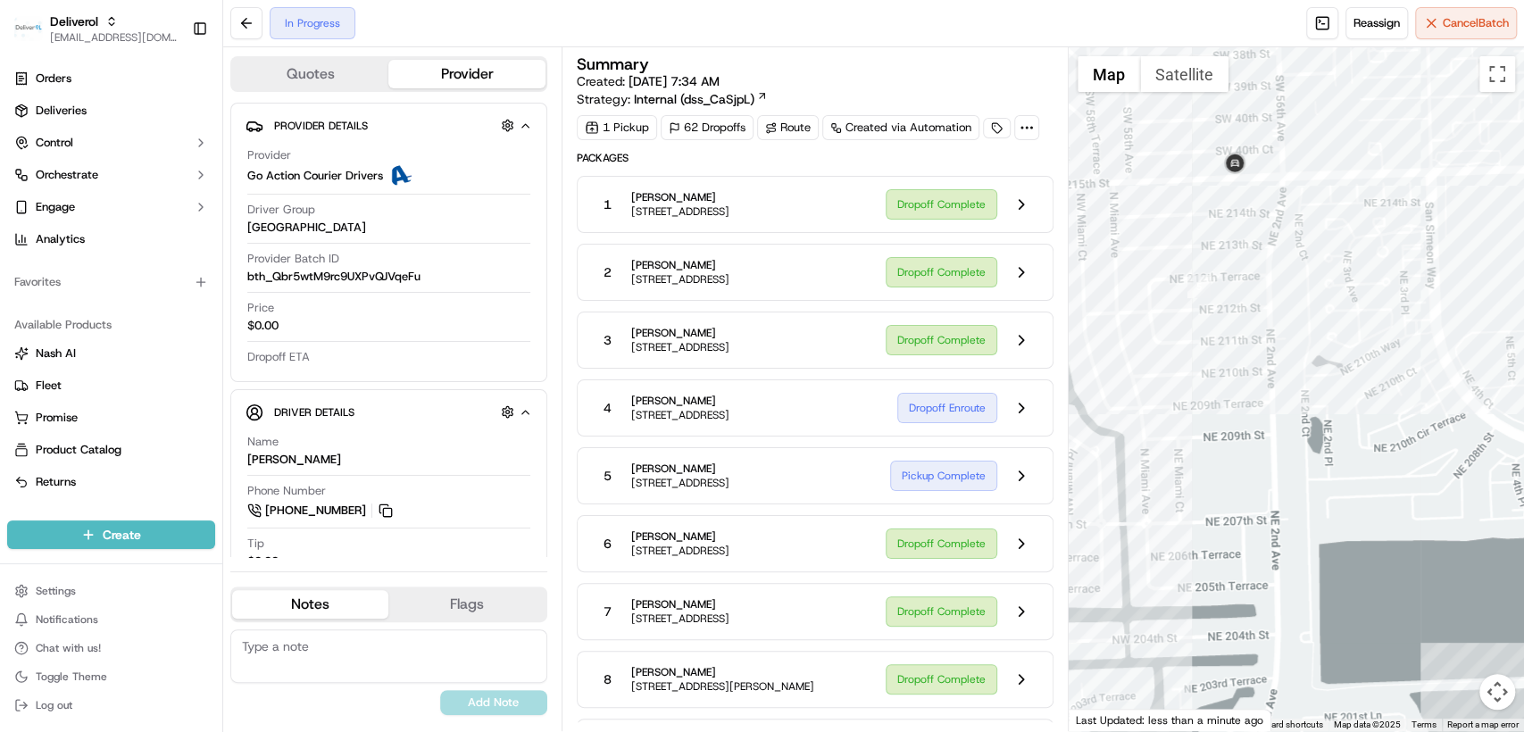
drag, startPoint x: 1198, startPoint y: 320, endPoint x: 1207, endPoint y: 460, distance: 140.5
click at [1207, 460] on div at bounding box center [1296, 389] width 455 height 684
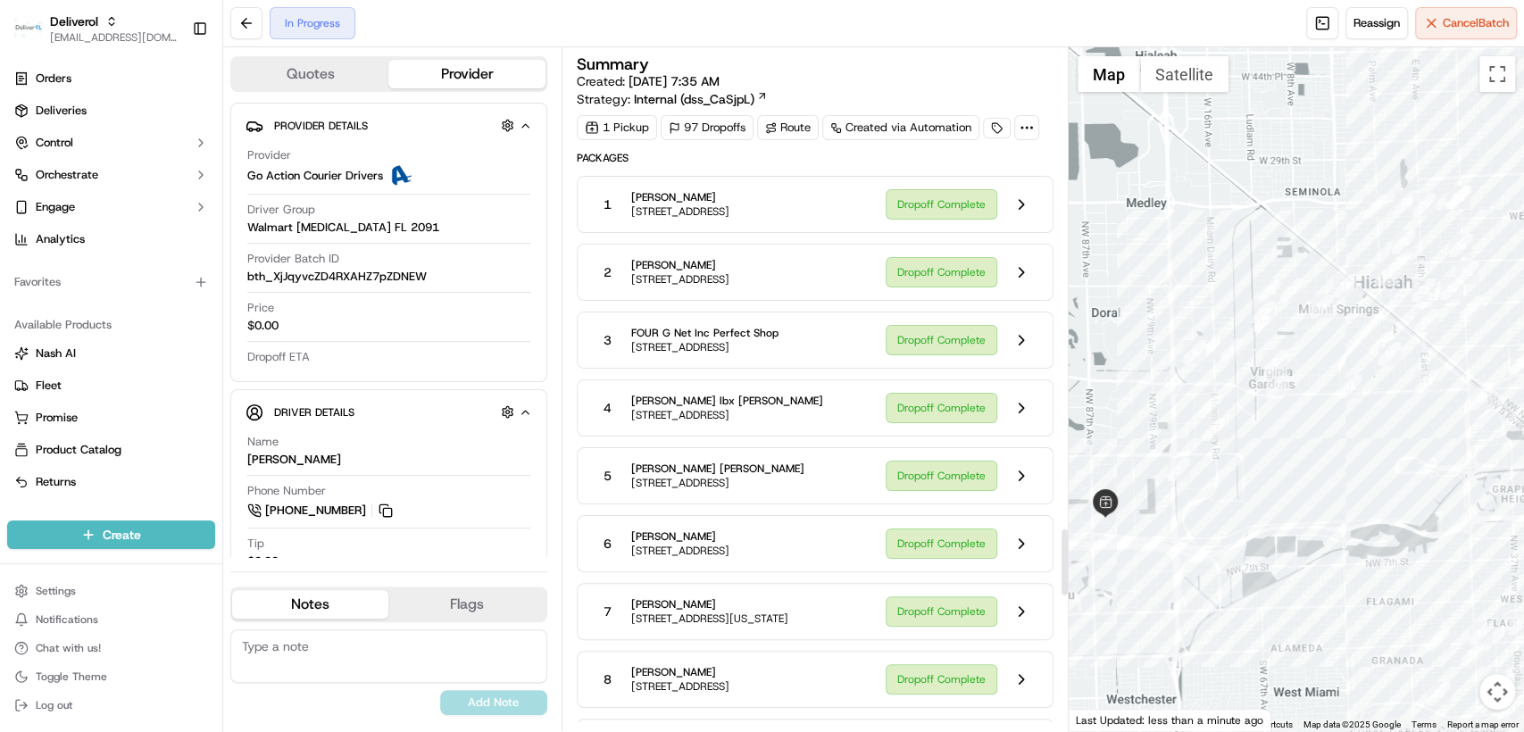
scroll to position [4862, 0]
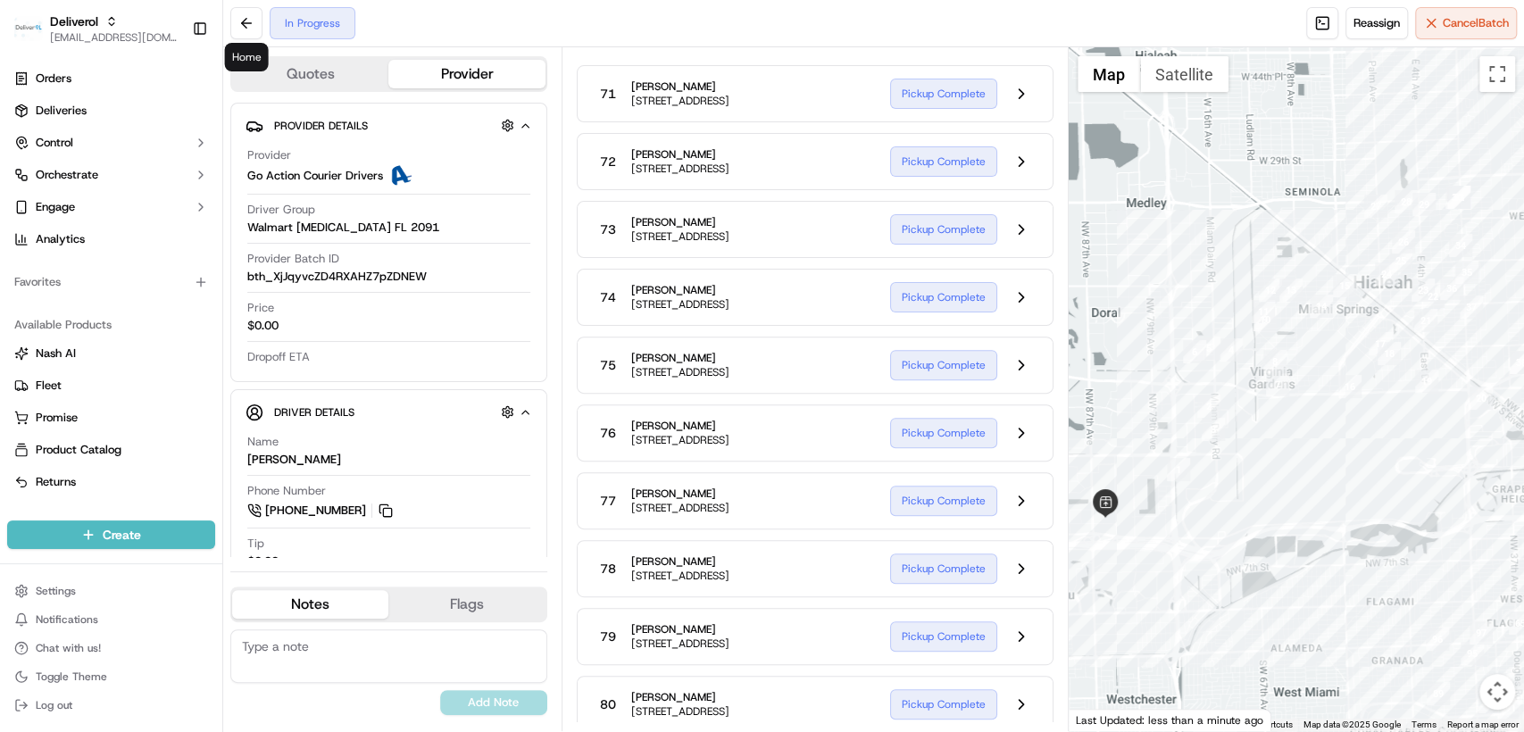
drag, startPoint x: 1295, startPoint y: 573, endPoint x: 1183, endPoint y: 559, distance: 112.5
click at [1183, 559] on div at bounding box center [1296, 389] width 455 height 684
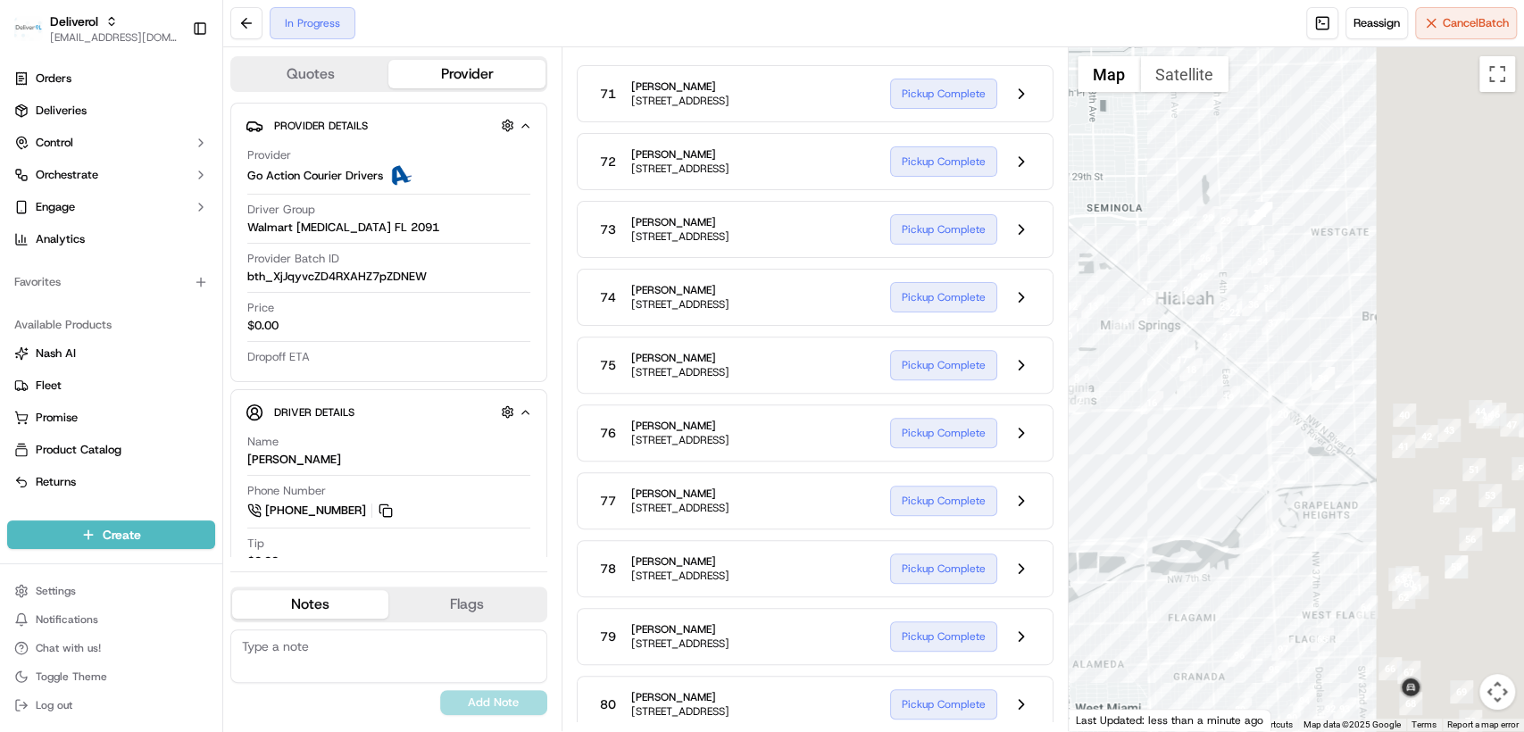
click at [1257, 394] on div at bounding box center [1296, 389] width 455 height 684
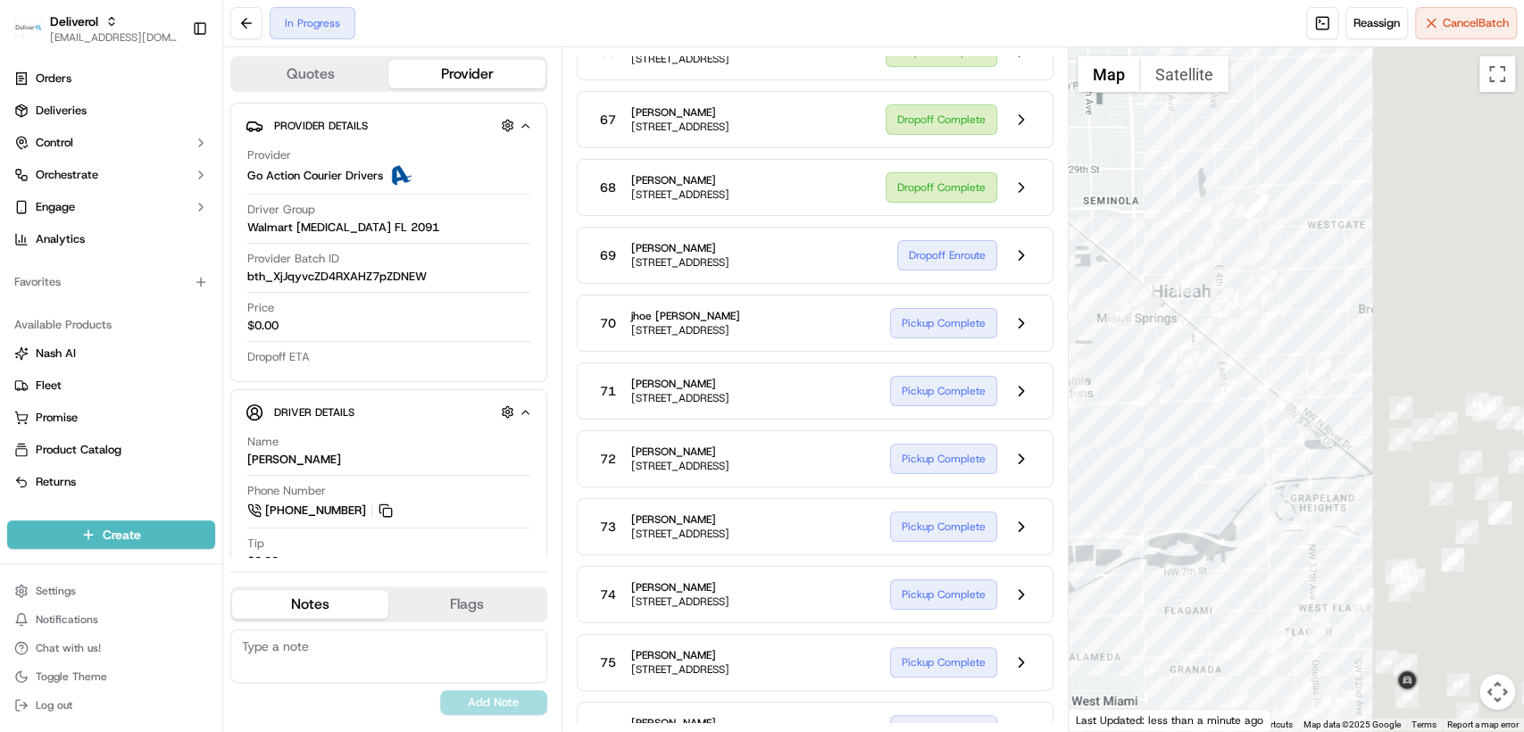
drag, startPoint x: 1239, startPoint y: 408, endPoint x: 1230, endPoint y: 334, distance: 74.7
click at [1230, 334] on div at bounding box center [1296, 389] width 455 height 684
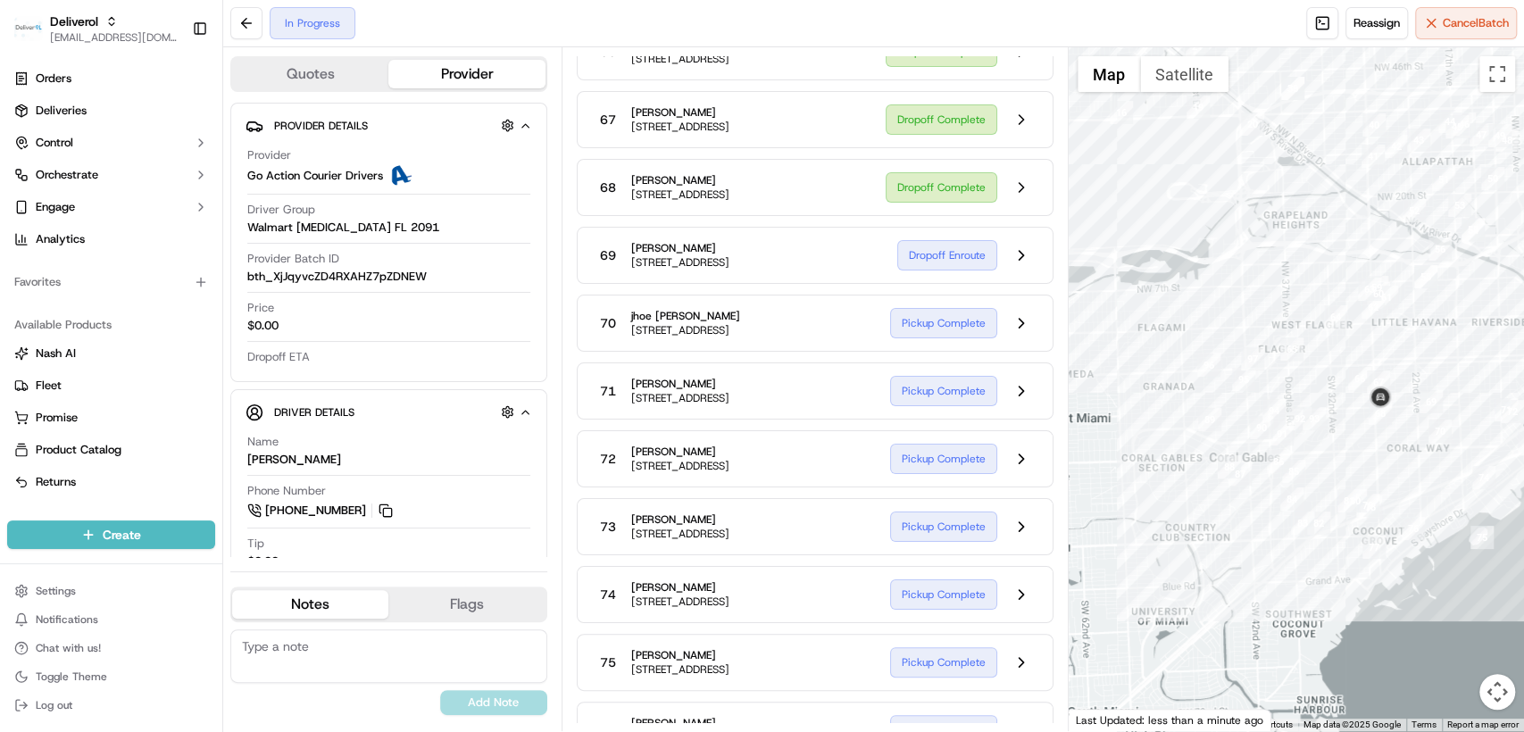
drag, startPoint x: 1212, startPoint y: 518, endPoint x: 1185, endPoint y: 235, distance: 284.4
click at [1185, 235] on div at bounding box center [1296, 389] width 455 height 684
